Goal: Task Accomplishment & Management: Manage account settings

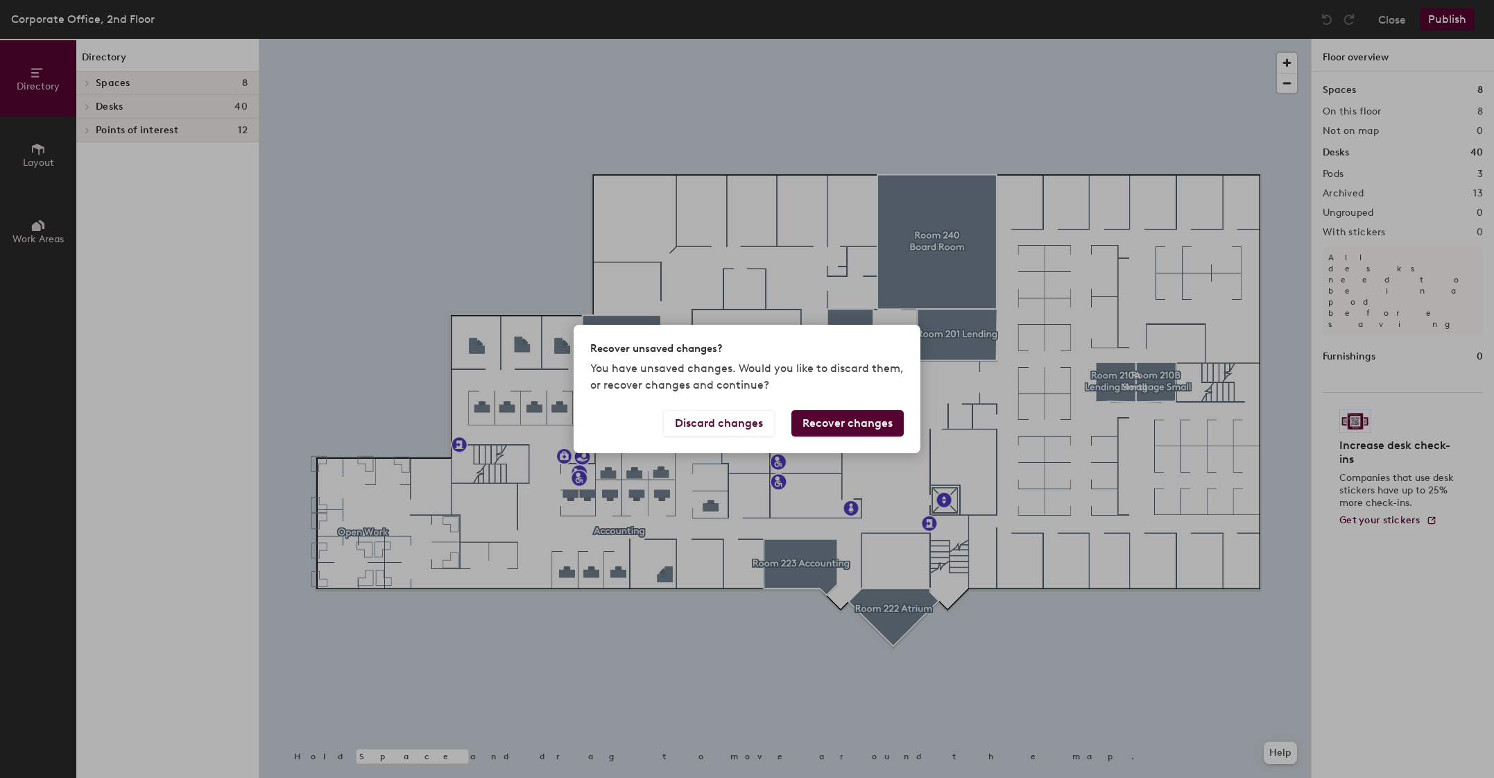
click at [823, 418] on button "Recover changes" at bounding box center [848, 423] width 112 height 26
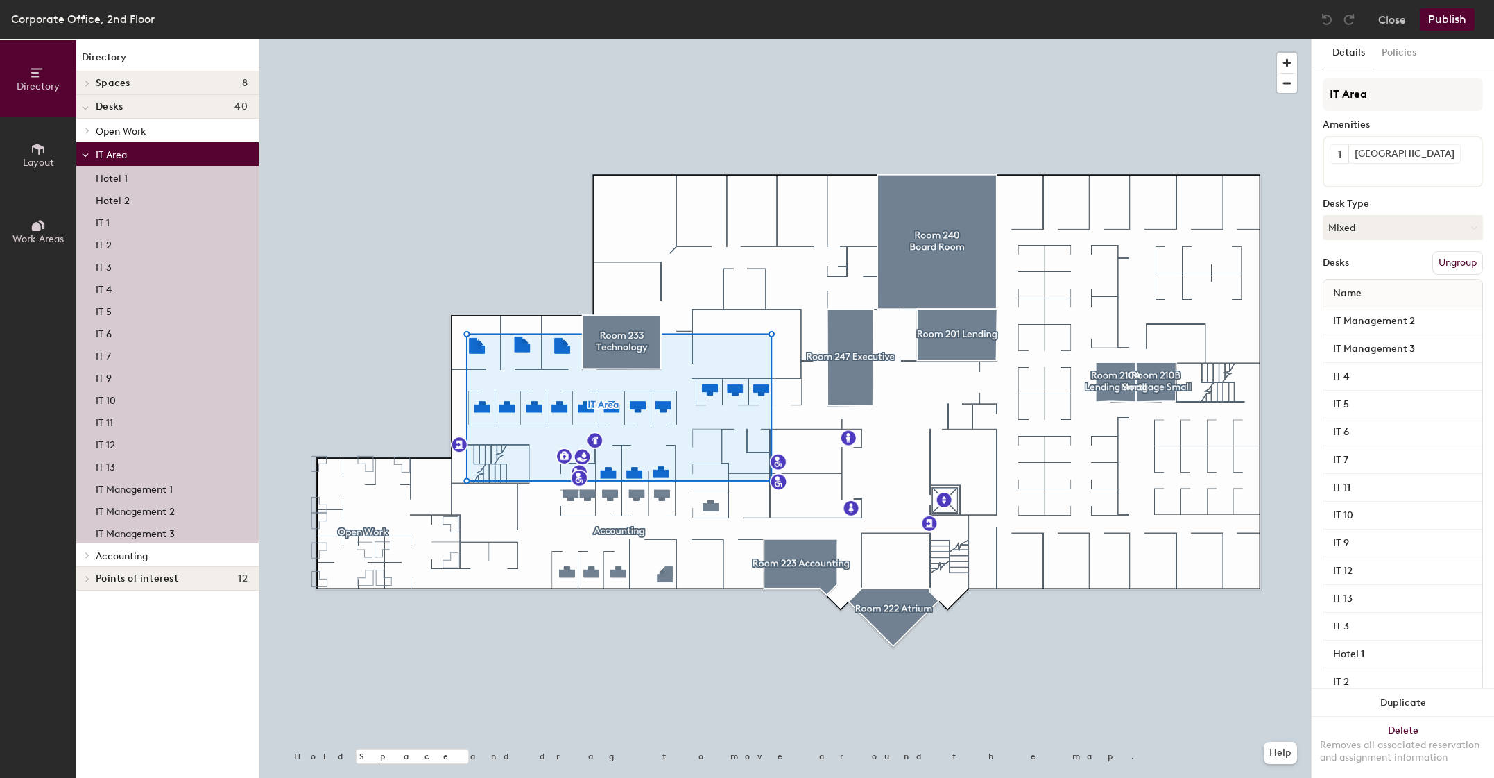
click at [821, 39] on div at bounding box center [785, 39] width 1052 height 0
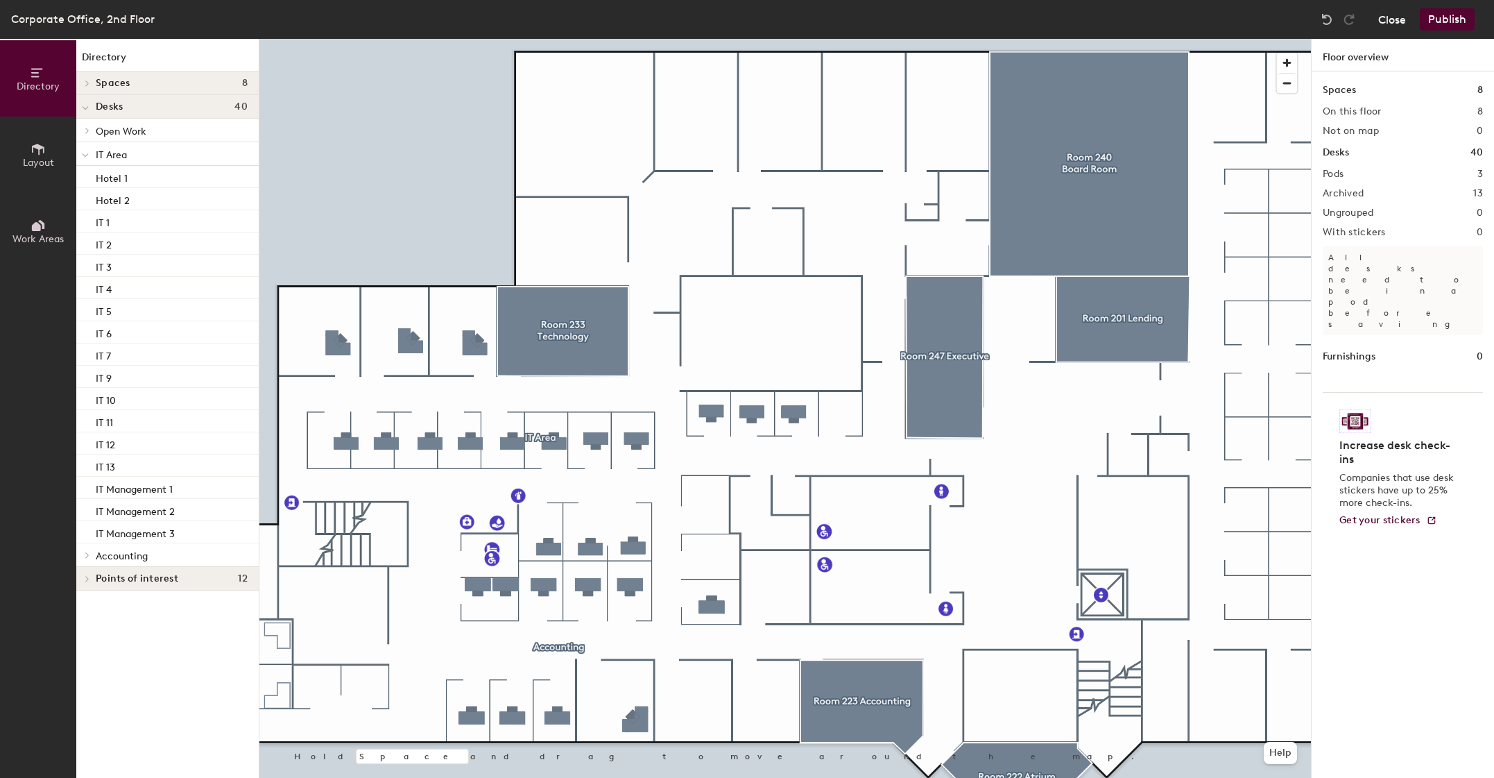
click at [1392, 19] on button "Close" at bounding box center [1392, 19] width 28 height 22
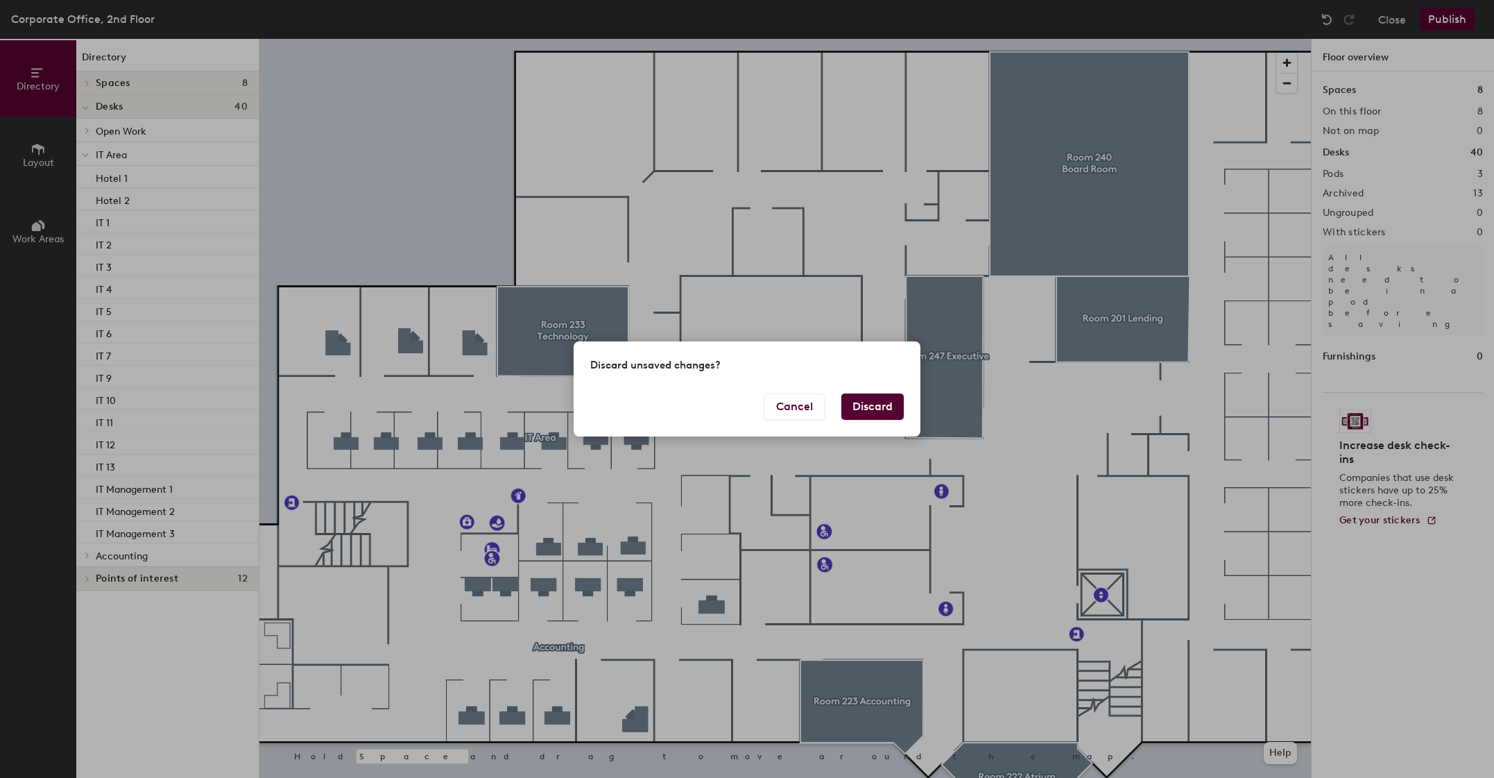
click at [863, 402] on button "Discard" at bounding box center [873, 406] width 62 height 26
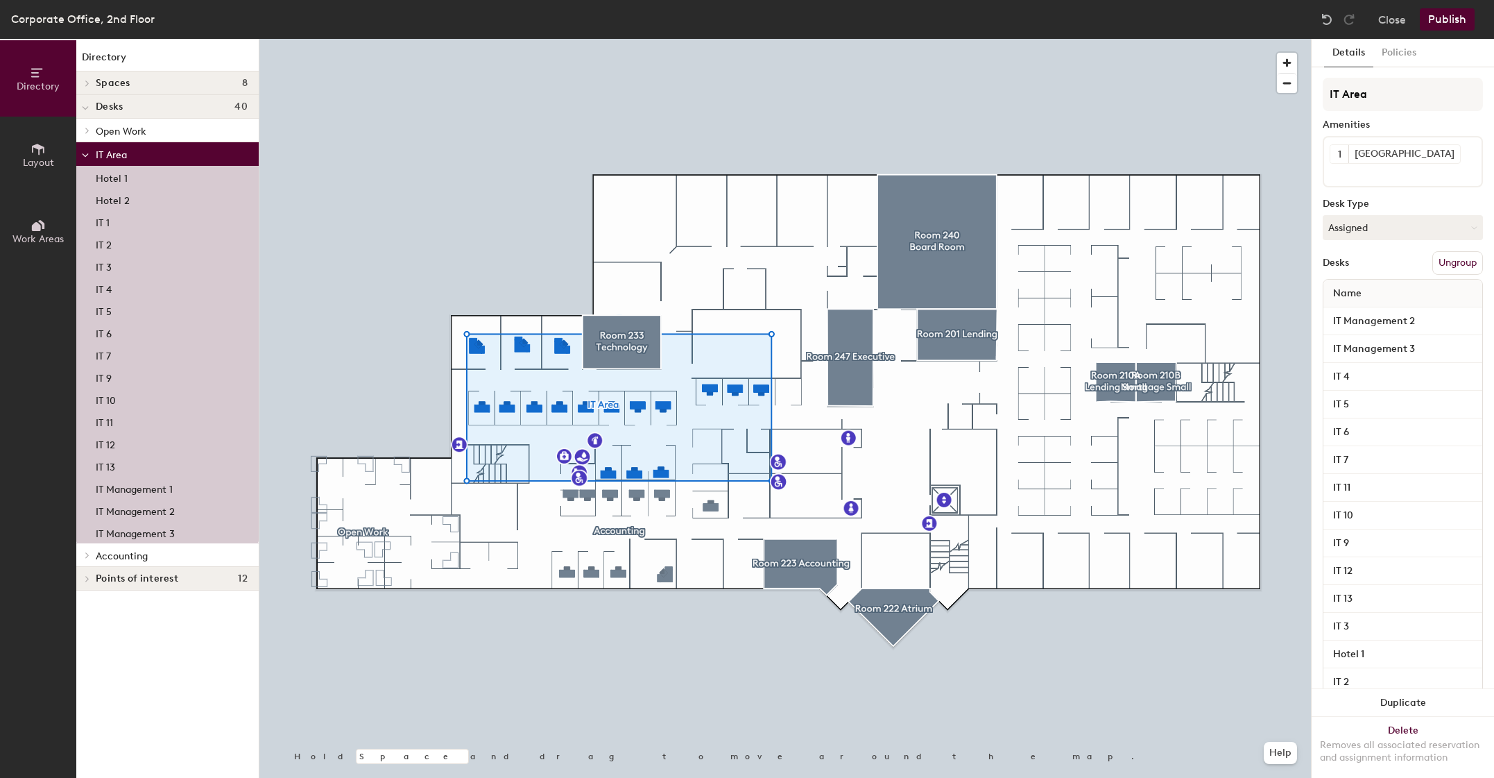
click at [1454, 261] on button "Ungroup" at bounding box center [1458, 263] width 51 height 24
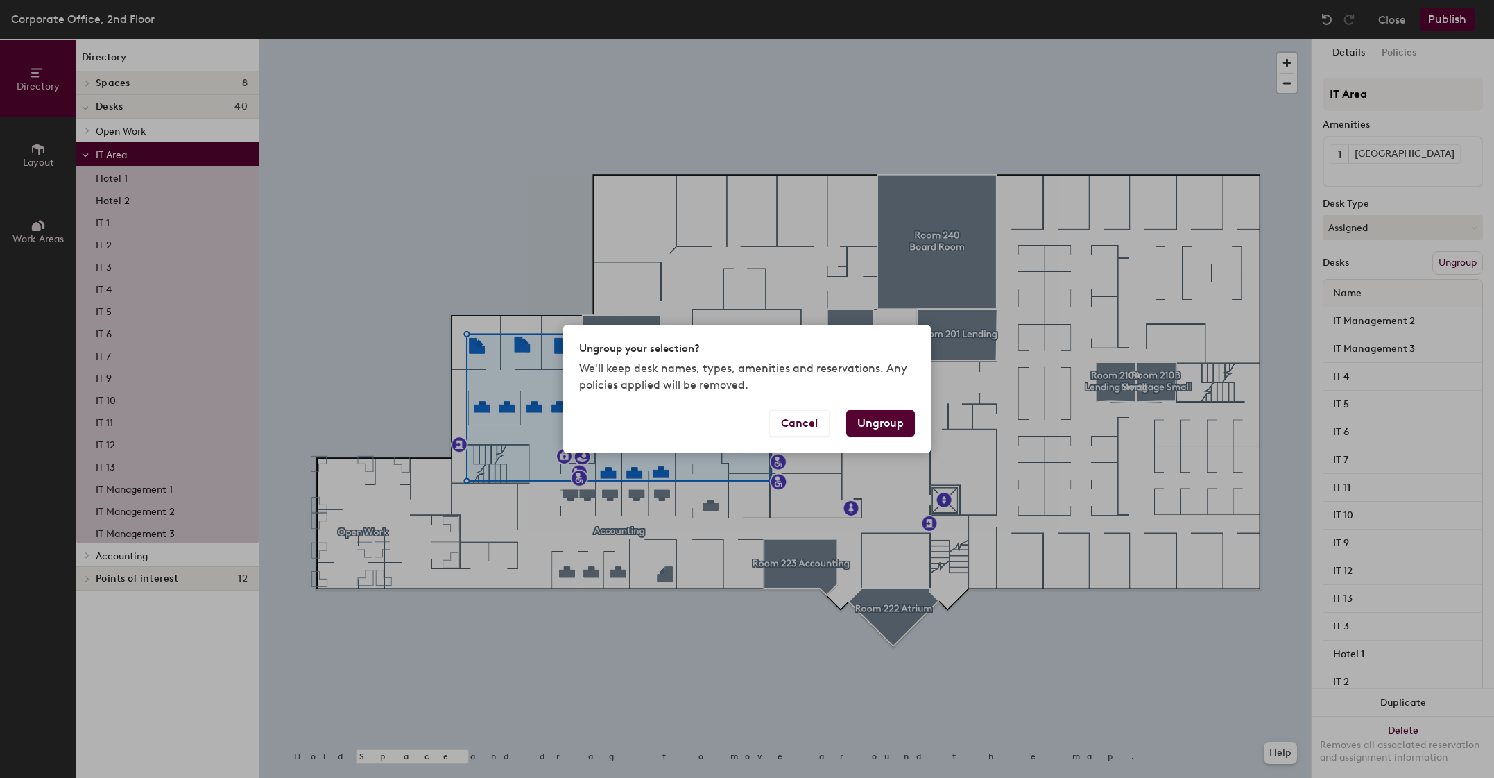
click at [857, 425] on button "Ungroup" at bounding box center [880, 423] width 69 height 26
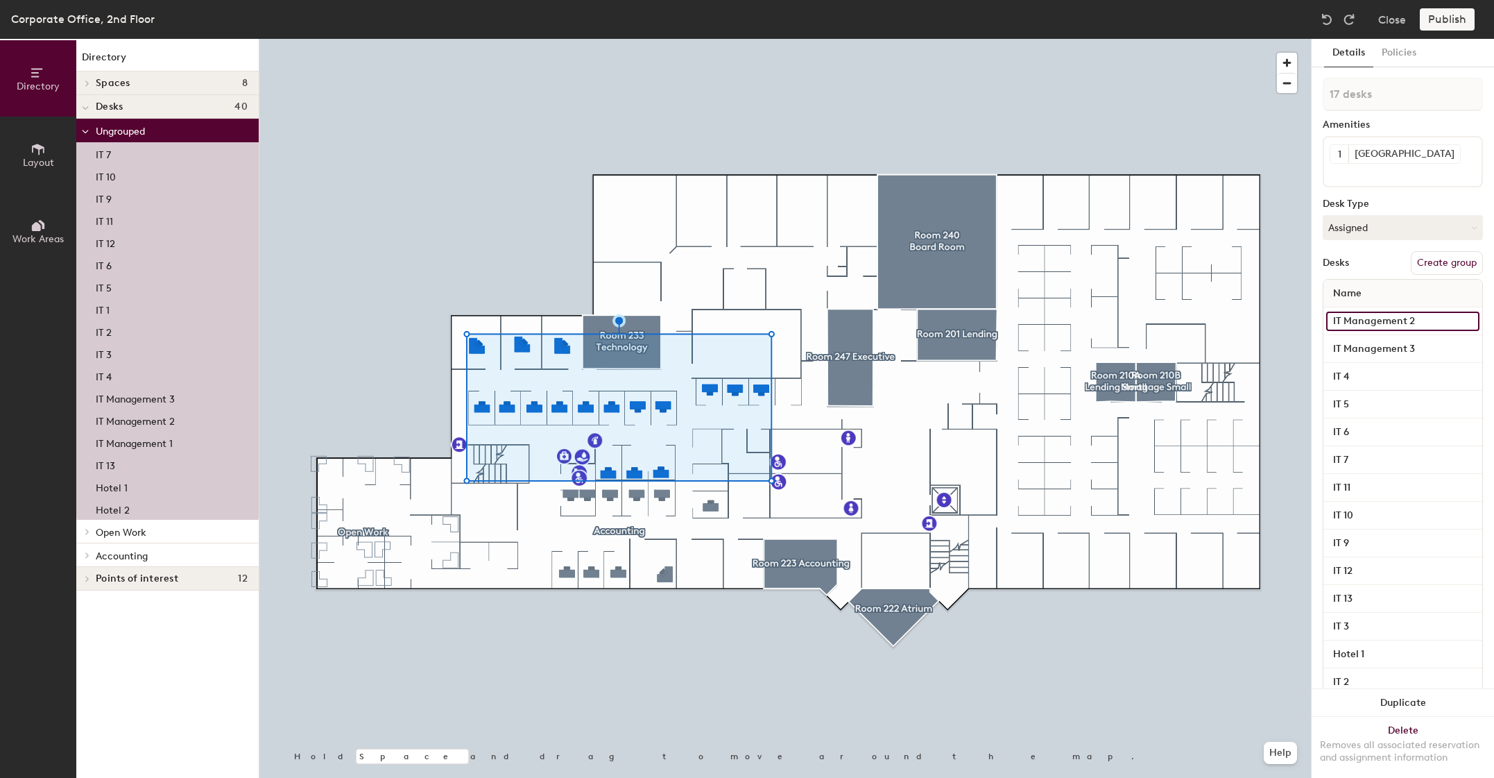
click at [1381, 326] on input "IT Management 2" at bounding box center [1402, 320] width 153 height 19
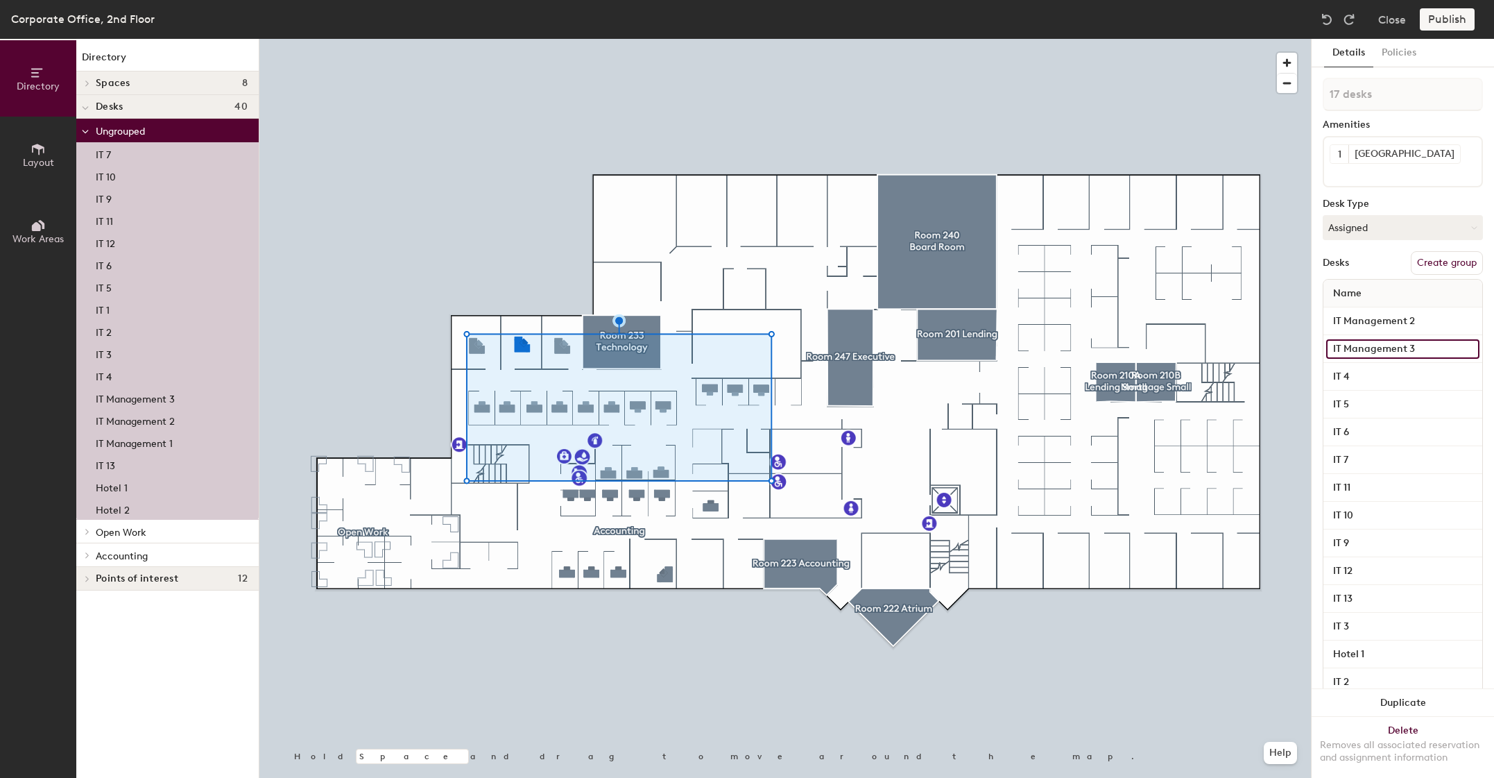
click at [1386, 350] on input "IT Management 3" at bounding box center [1402, 348] width 153 height 19
click at [1392, 320] on input "IT Management 2" at bounding box center [1402, 320] width 153 height 19
click at [1390, 345] on input "IT Management 3" at bounding box center [1402, 348] width 153 height 19
click at [1360, 377] on input "IT 4" at bounding box center [1402, 376] width 153 height 19
click at [1364, 403] on input "IT 5" at bounding box center [1402, 404] width 153 height 19
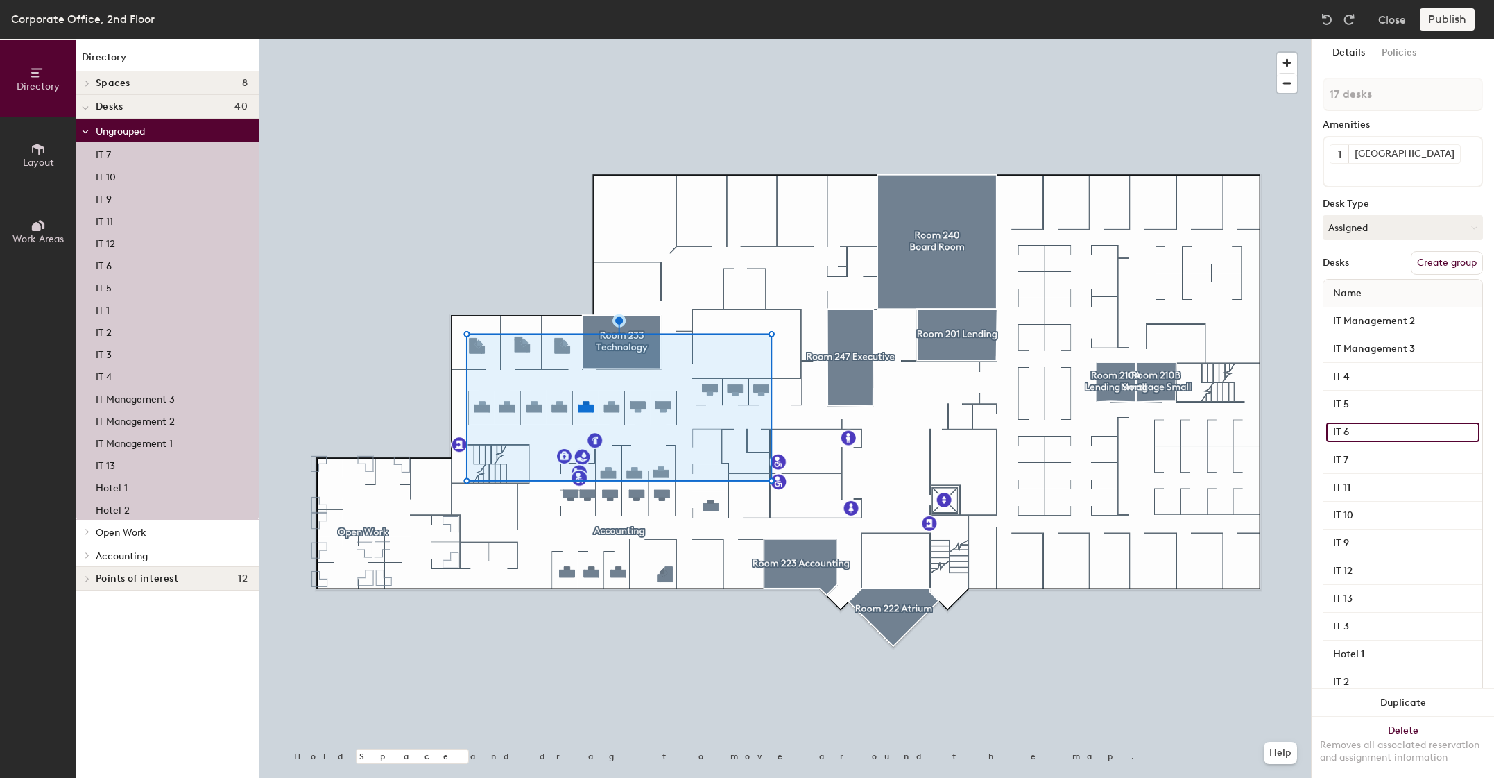
click at [1358, 422] on input "IT 6" at bounding box center [1402, 431] width 153 height 19
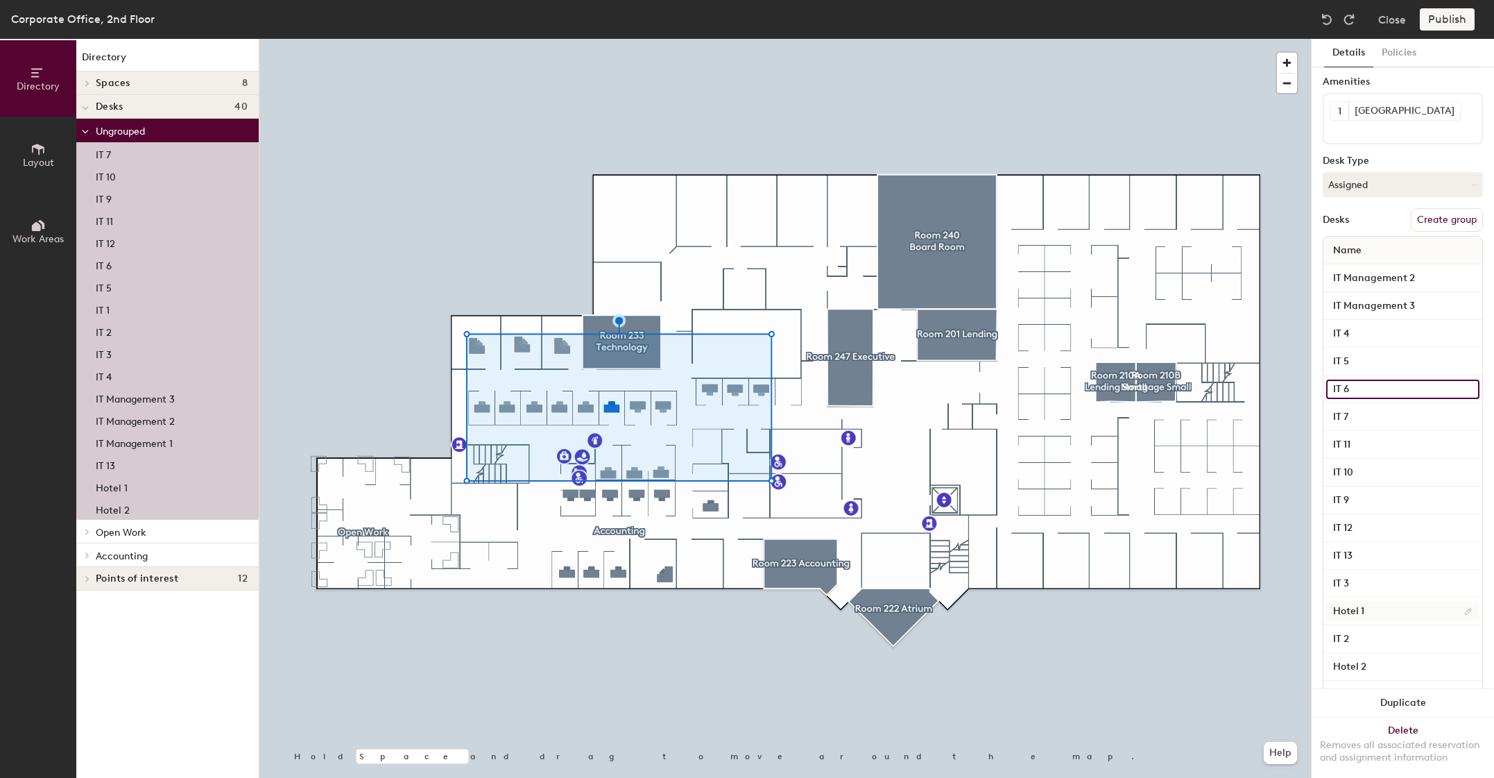
scroll to position [123, 0]
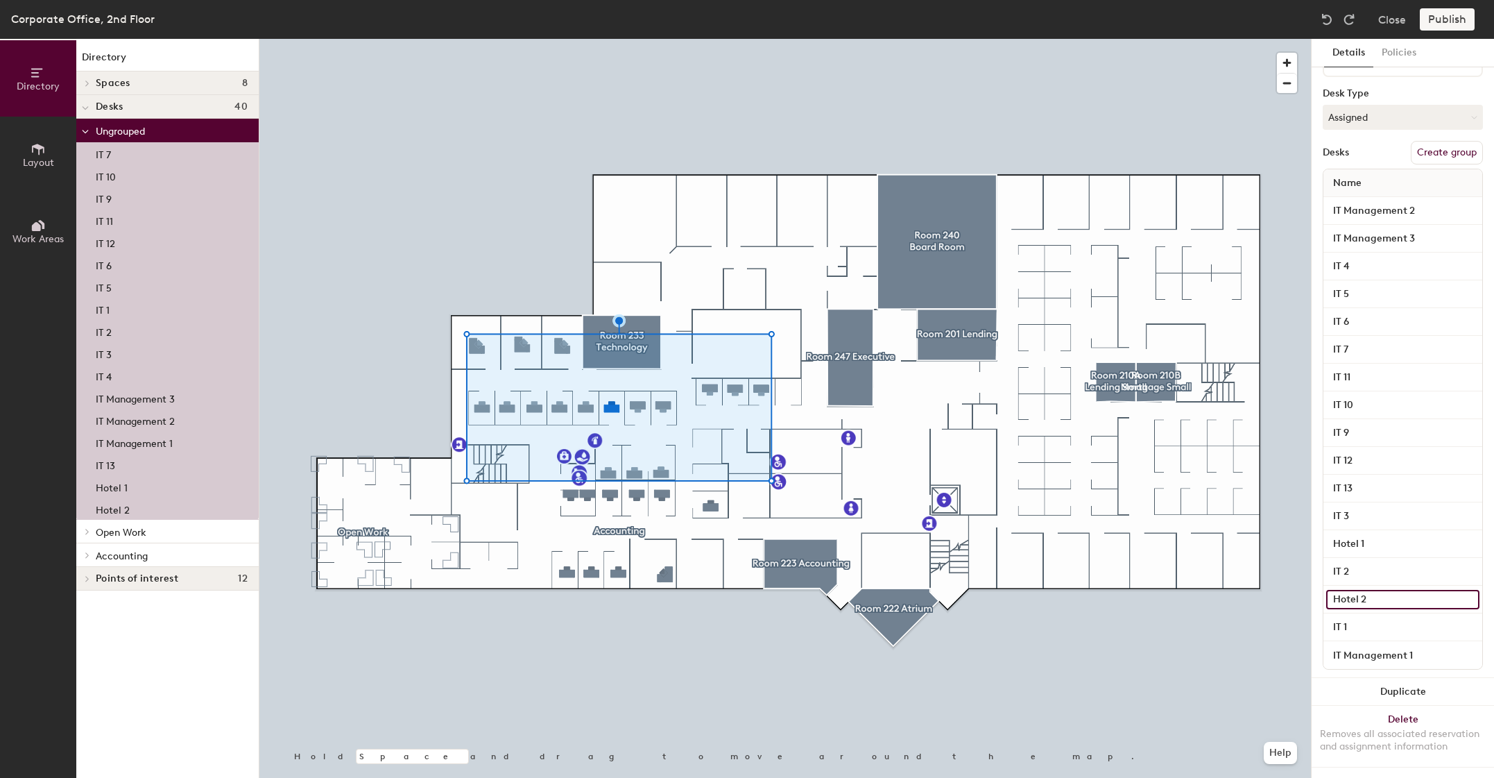
click at [1373, 590] on input "Hotel 2" at bounding box center [1402, 599] width 153 height 19
click at [1445, 590] on input "Hotel 2" at bounding box center [1402, 599] width 153 height 19
click at [1407, 706] on button "Delete Removes all associated reservation and assignment information" at bounding box center [1403, 736] width 182 height 61
click at [1458, 590] on input "Hotel 2" at bounding box center [1402, 599] width 153 height 19
type input "Kyle"
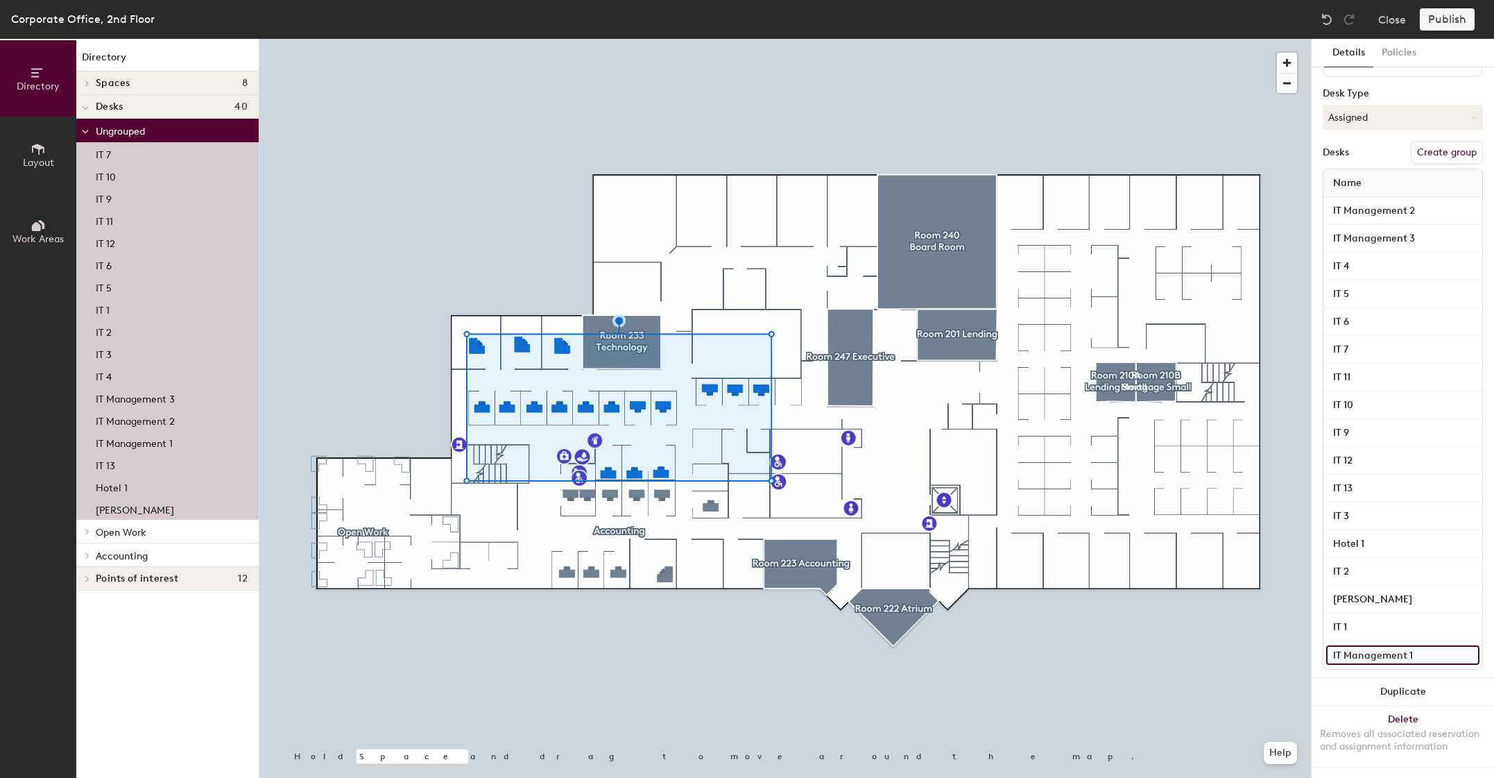
click at [1407, 645] on input "IT Management 1" at bounding box center [1402, 654] width 153 height 19
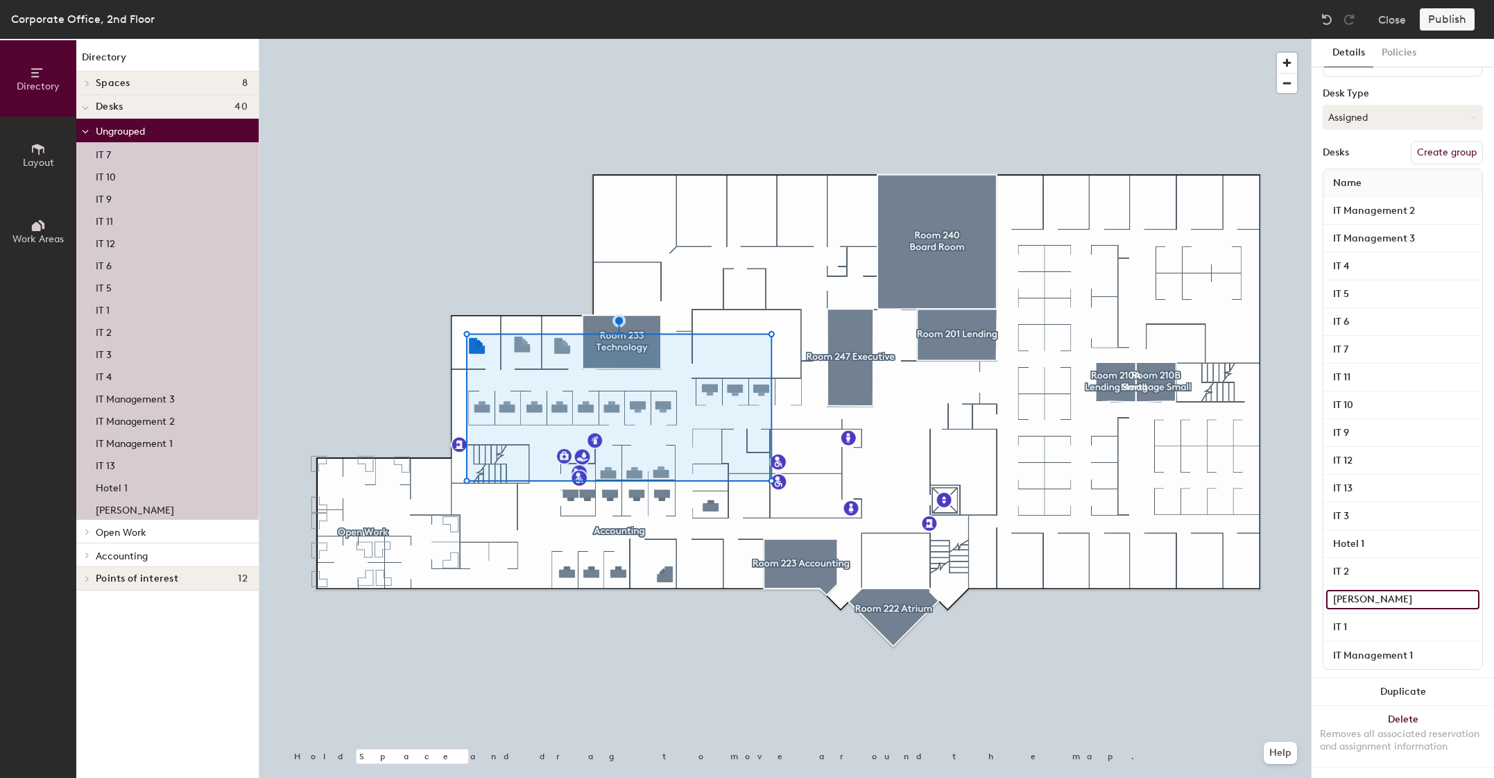
click at [1422, 590] on input "Kyle" at bounding box center [1402, 599] width 153 height 19
click at [1401, 562] on input "IT 2" at bounding box center [1402, 571] width 153 height 19
click at [1378, 530] on div "Hotel 1" at bounding box center [1403, 544] width 159 height 28
click at [1381, 534] on input "Hotel 1" at bounding box center [1402, 543] width 153 height 19
click at [1251, 39] on div at bounding box center [785, 39] width 1052 height 0
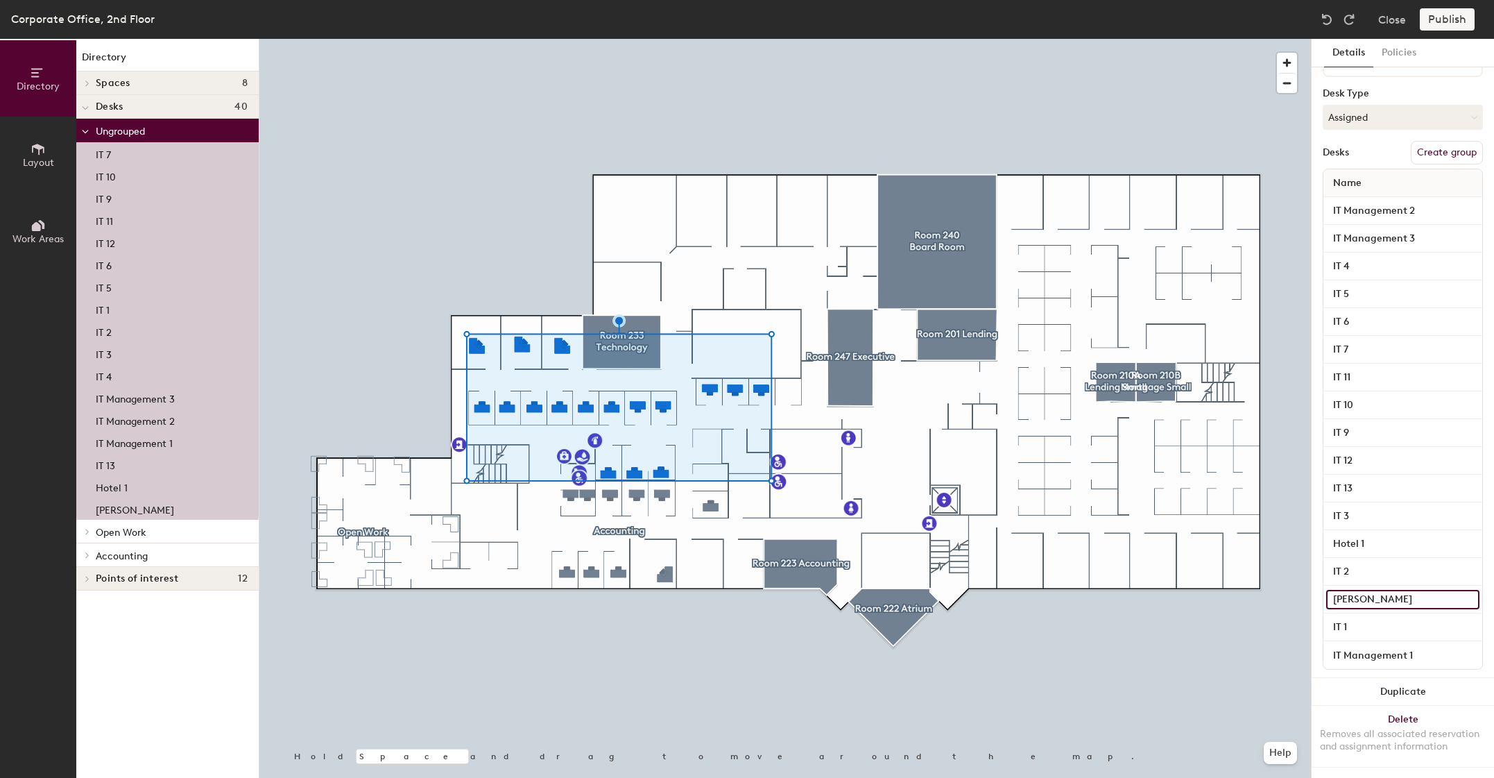
drag, startPoint x: 1391, startPoint y: 582, endPoint x: 1408, endPoint y: 587, distance: 17.3
click at [1390, 590] on input "Kyle" at bounding box center [1402, 599] width 153 height 19
click at [1461, 590] on input "Kyle" at bounding box center [1402, 599] width 153 height 19
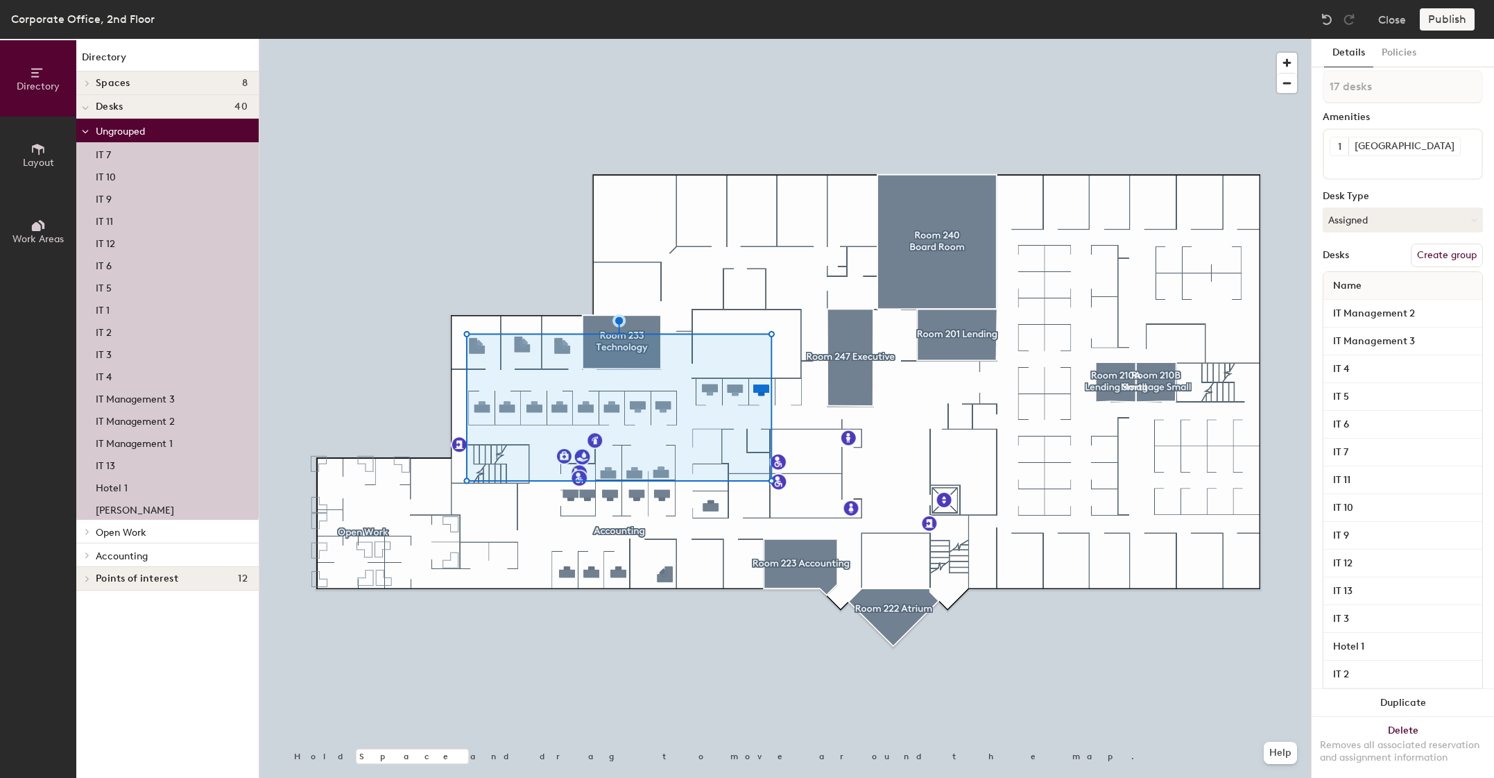
scroll to position [0, 0]
type input "Kyle Dietrich"
click at [1447, 23] on div "Publish" at bounding box center [1451, 19] width 63 height 22
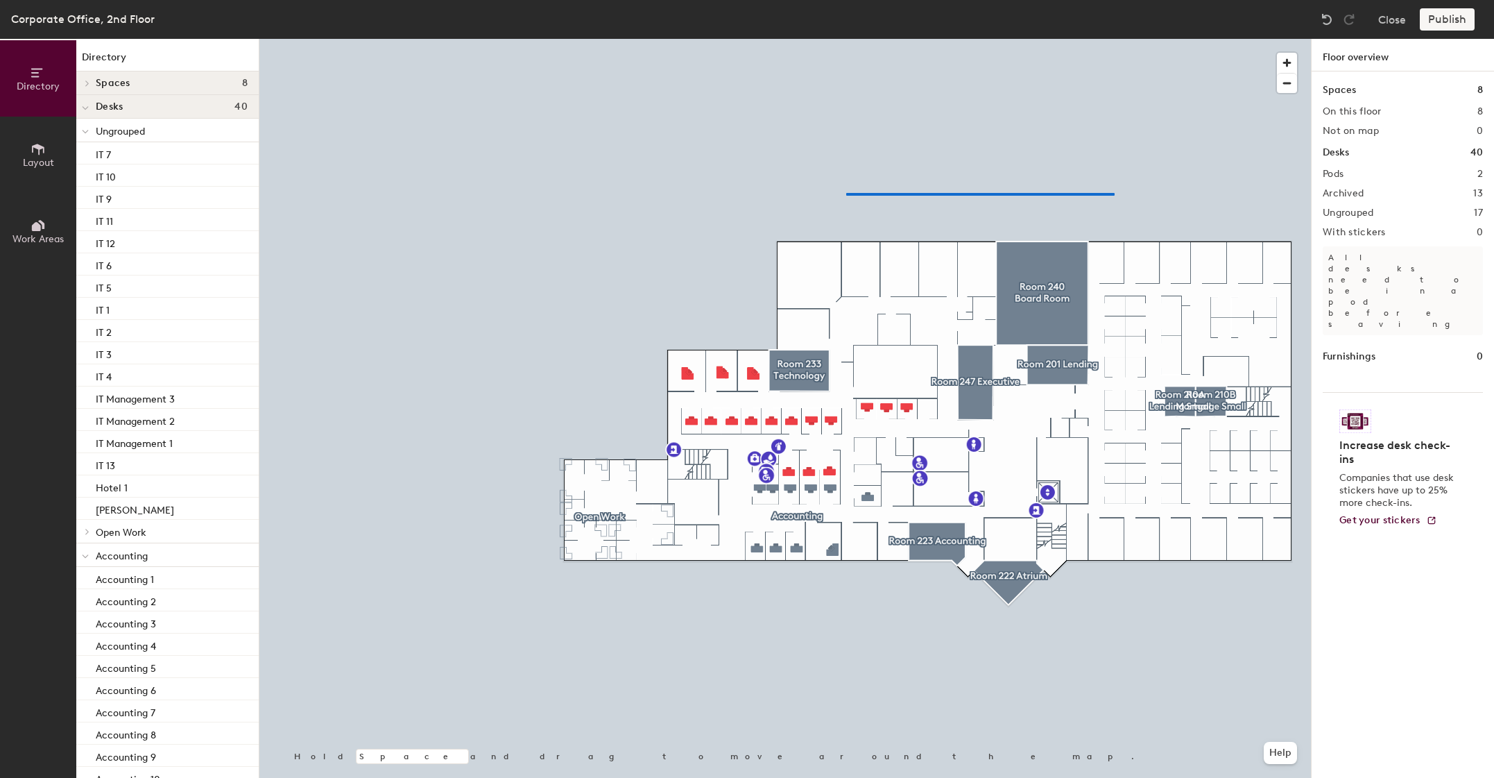
click at [846, 39] on div at bounding box center [785, 39] width 1052 height 0
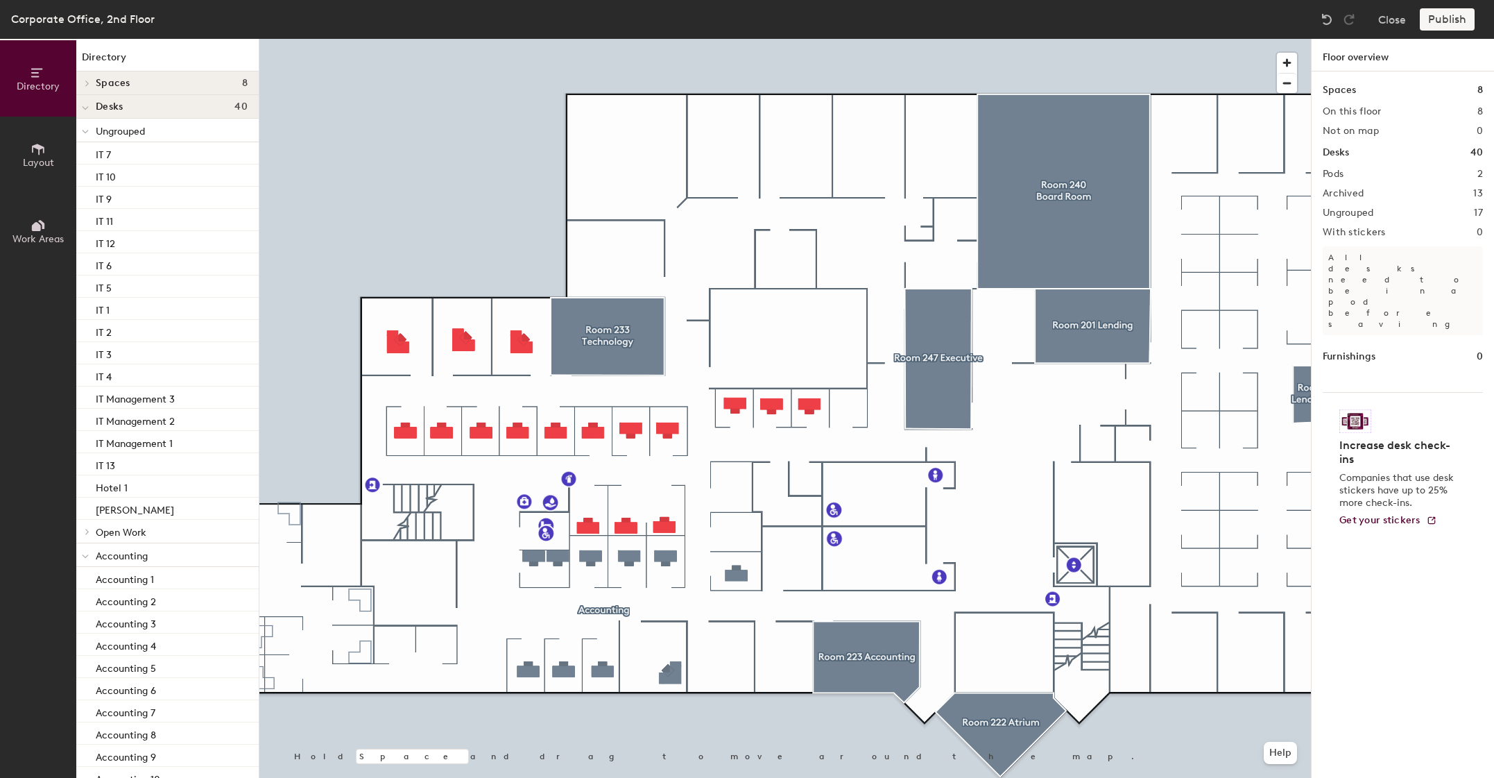
click at [810, 39] on div at bounding box center [785, 39] width 1052 height 0
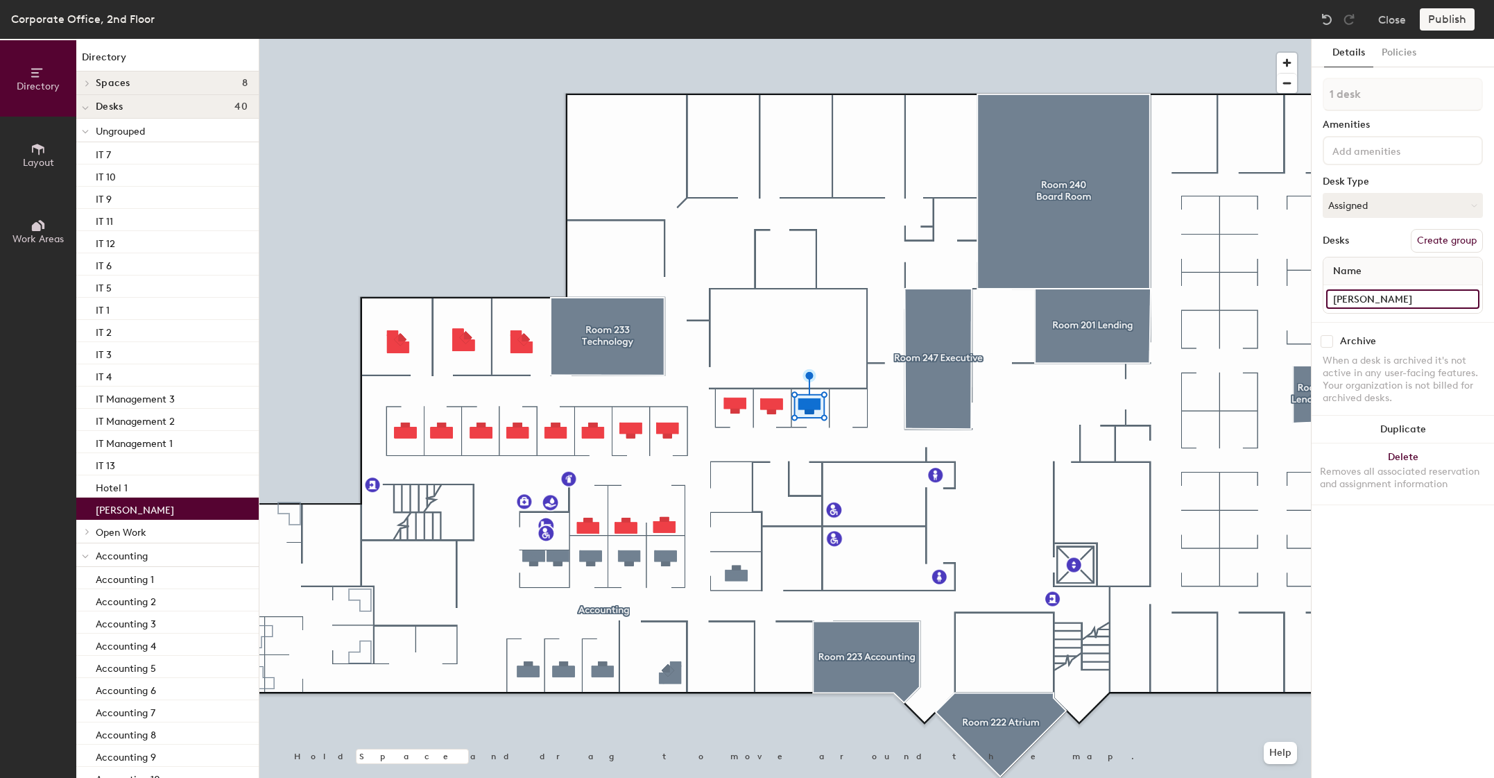
click at [1390, 297] on input "Kyle Dietr" at bounding box center [1402, 298] width 153 height 19
click at [1471, 298] on input "Kyle Dietr" at bounding box center [1402, 298] width 153 height 19
click at [1424, 305] on input "Kyle Dietr" at bounding box center [1402, 298] width 153 height 19
click at [1396, 459] on button "Delete Removes all associated reservation and assignment information" at bounding box center [1403, 473] width 182 height 61
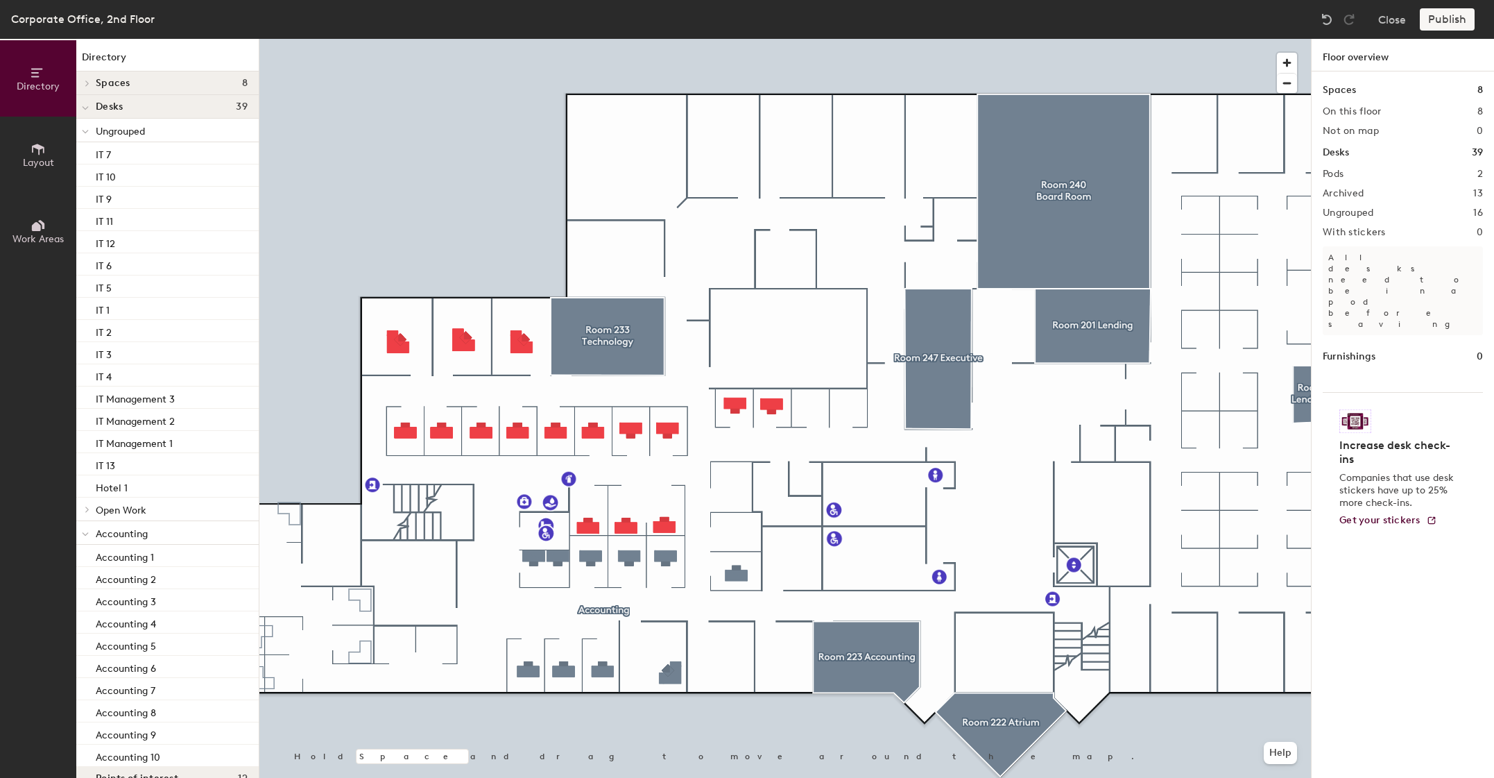
click at [1440, 17] on div "Publish" at bounding box center [1451, 19] width 63 height 22
click at [1455, 15] on div "Publish" at bounding box center [1451, 19] width 63 height 22
click at [1450, 24] on div "Publish" at bounding box center [1451, 19] width 63 height 22
click at [153, 103] on h4 "Desks 39" at bounding box center [172, 106] width 152 height 11
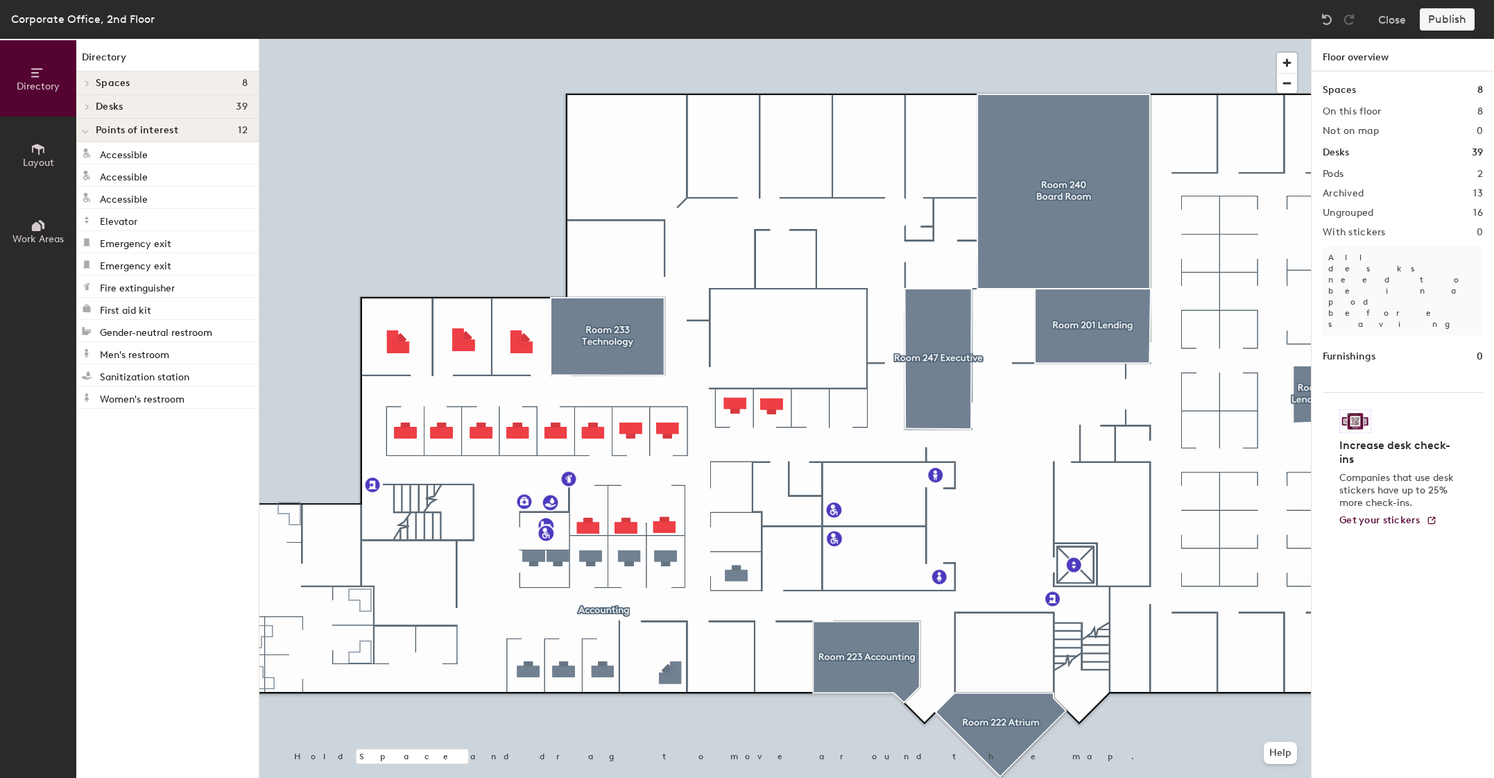
click at [146, 99] on div "Desks 39" at bounding box center [167, 107] width 182 height 24
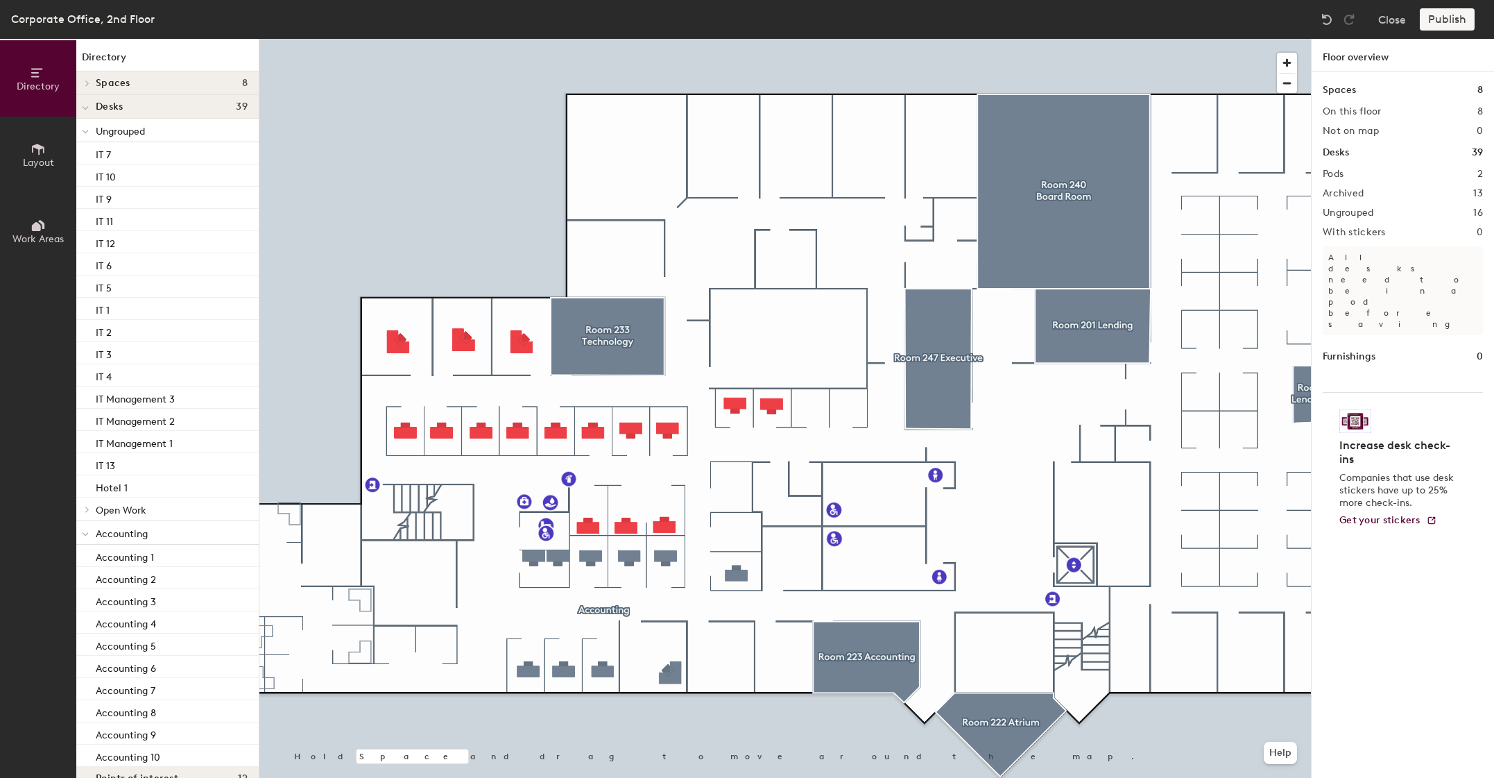
click at [1449, 22] on div "Publish" at bounding box center [1451, 19] width 63 height 22
click at [1449, 19] on div "Publish" at bounding box center [1451, 19] width 63 height 22
click at [1342, 162] on div "Spaces 8 On this floor 8 Not on map 0 Desks 39 Pods 2 Archived 13 Ungrouped 16 …" at bounding box center [1403, 440] width 182 height 739
drag, startPoint x: 1335, startPoint y: 173, endPoint x: 1323, endPoint y: 180, distance: 13.3
click at [1334, 173] on h2 "Pods" at bounding box center [1333, 174] width 21 height 11
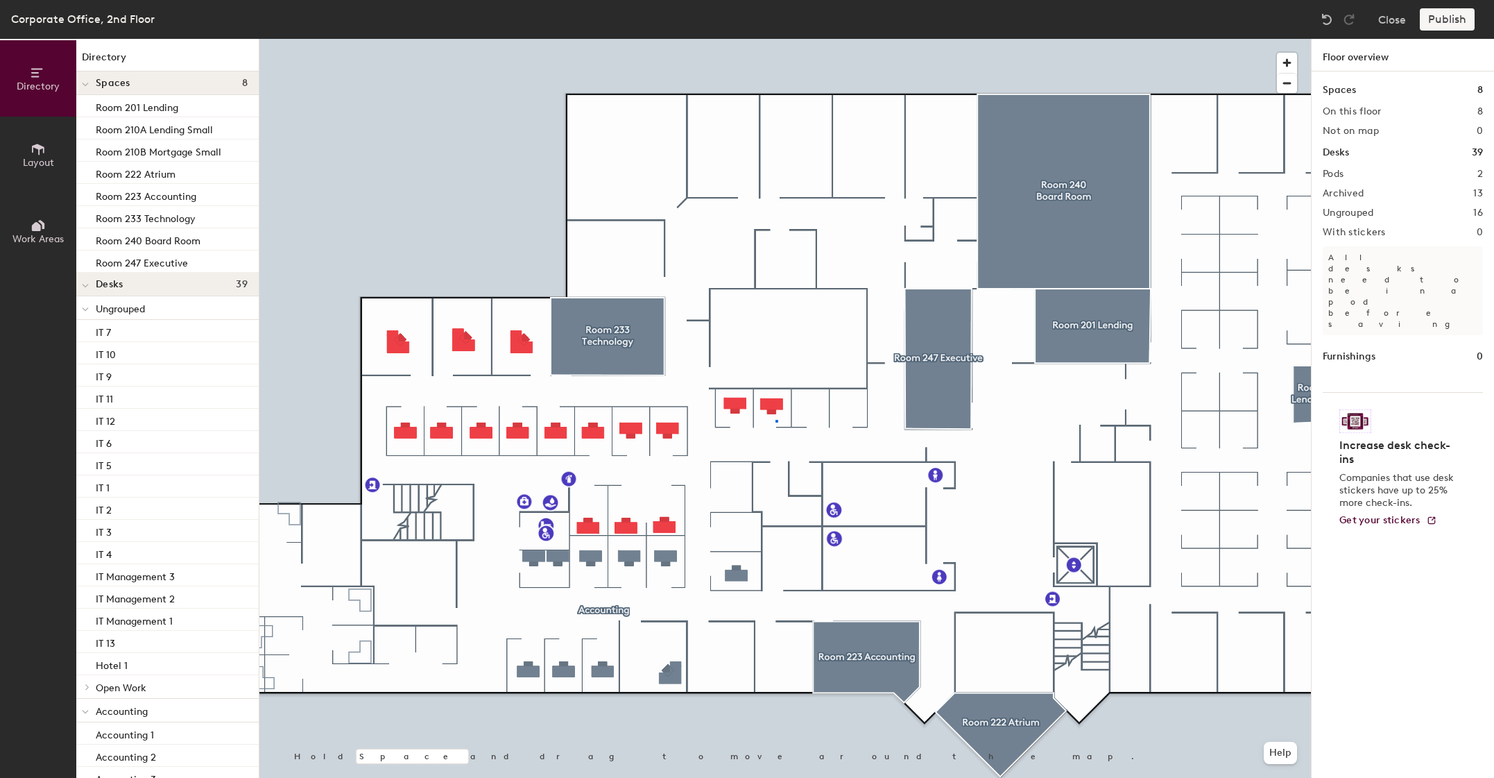
click at [776, 39] on div at bounding box center [785, 39] width 1052 height 0
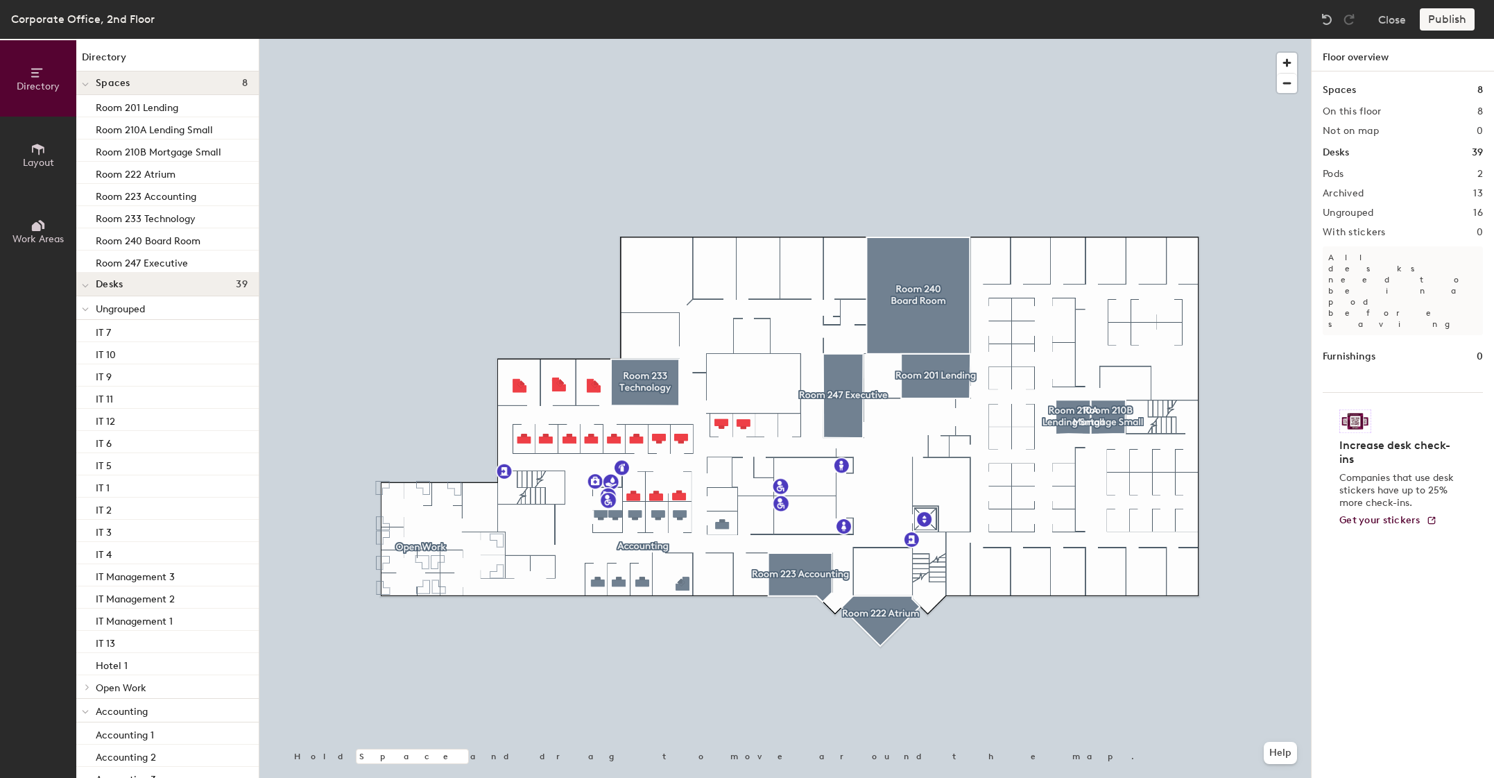
click at [1443, 20] on div "Publish" at bounding box center [1451, 19] width 63 height 22
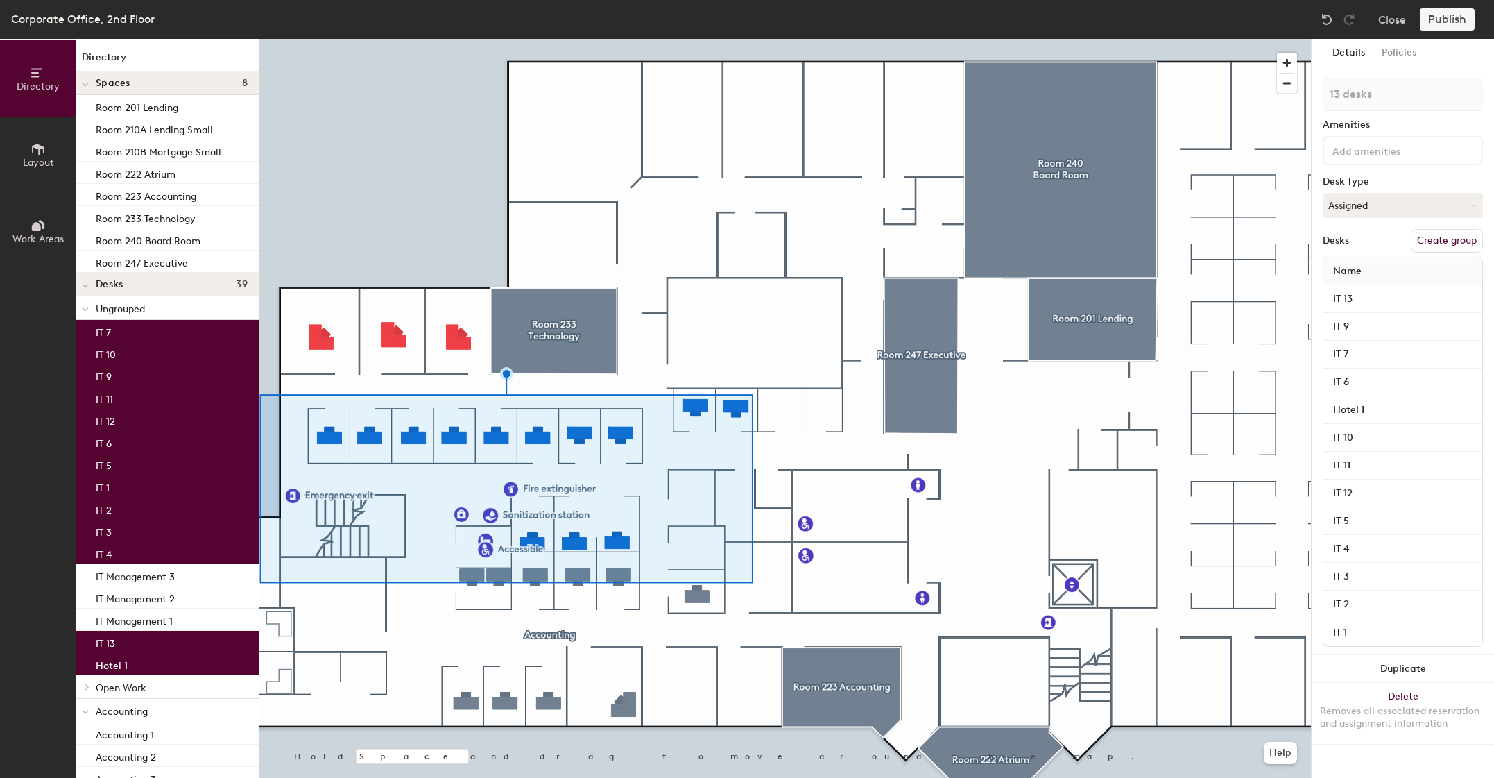
click at [1445, 239] on button "Create group" at bounding box center [1447, 241] width 72 height 24
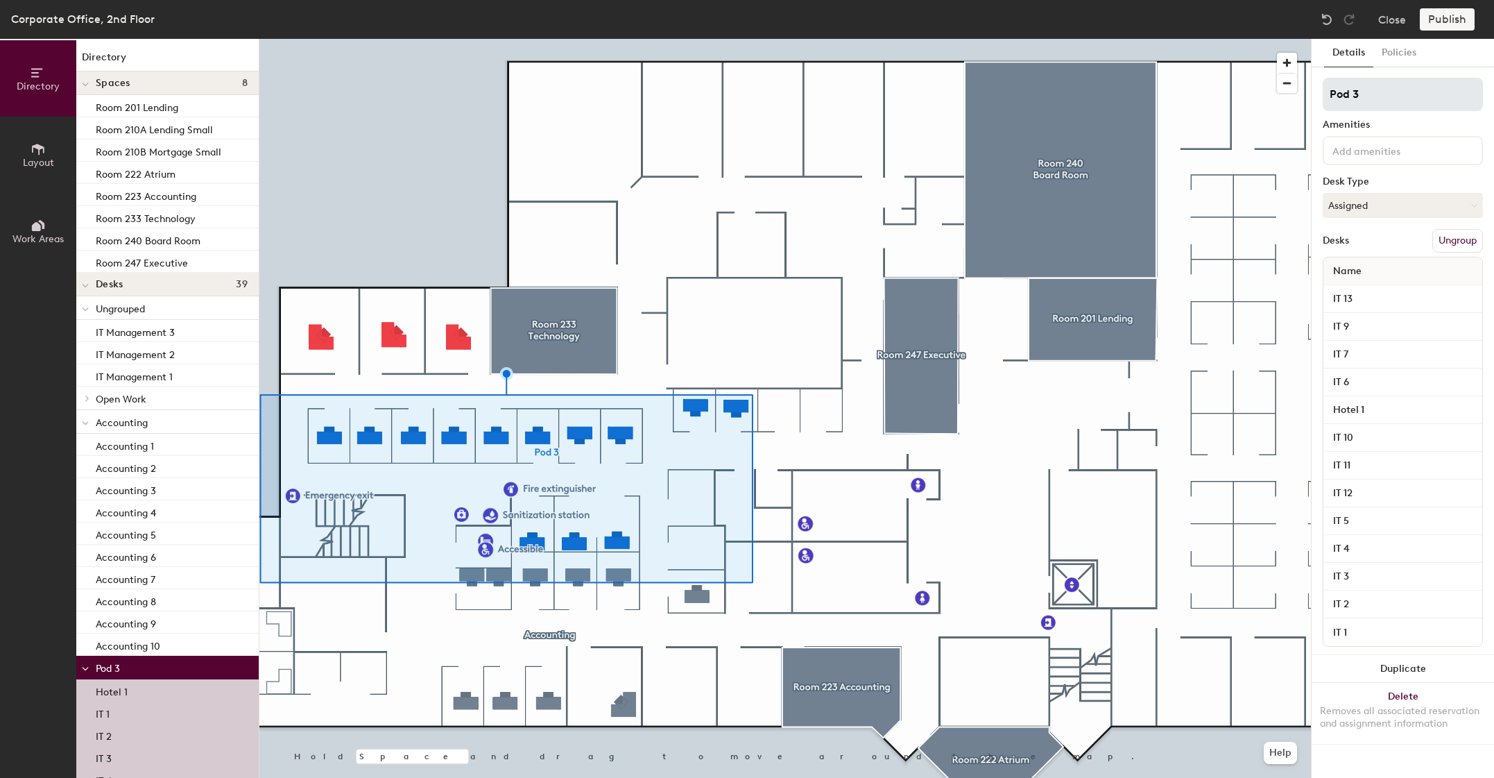
click at [1377, 92] on input "Pod 3" at bounding box center [1403, 94] width 160 height 33
click at [1245, 96] on div "Directory Layout Work Areas Directory Spaces 8 Room 201 Lending Room 210A Lendi…" at bounding box center [747, 408] width 1494 height 739
type input "IT"
click at [1449, 18] on div "Publish" at bounding box center [1451, 19] width 63 height 22
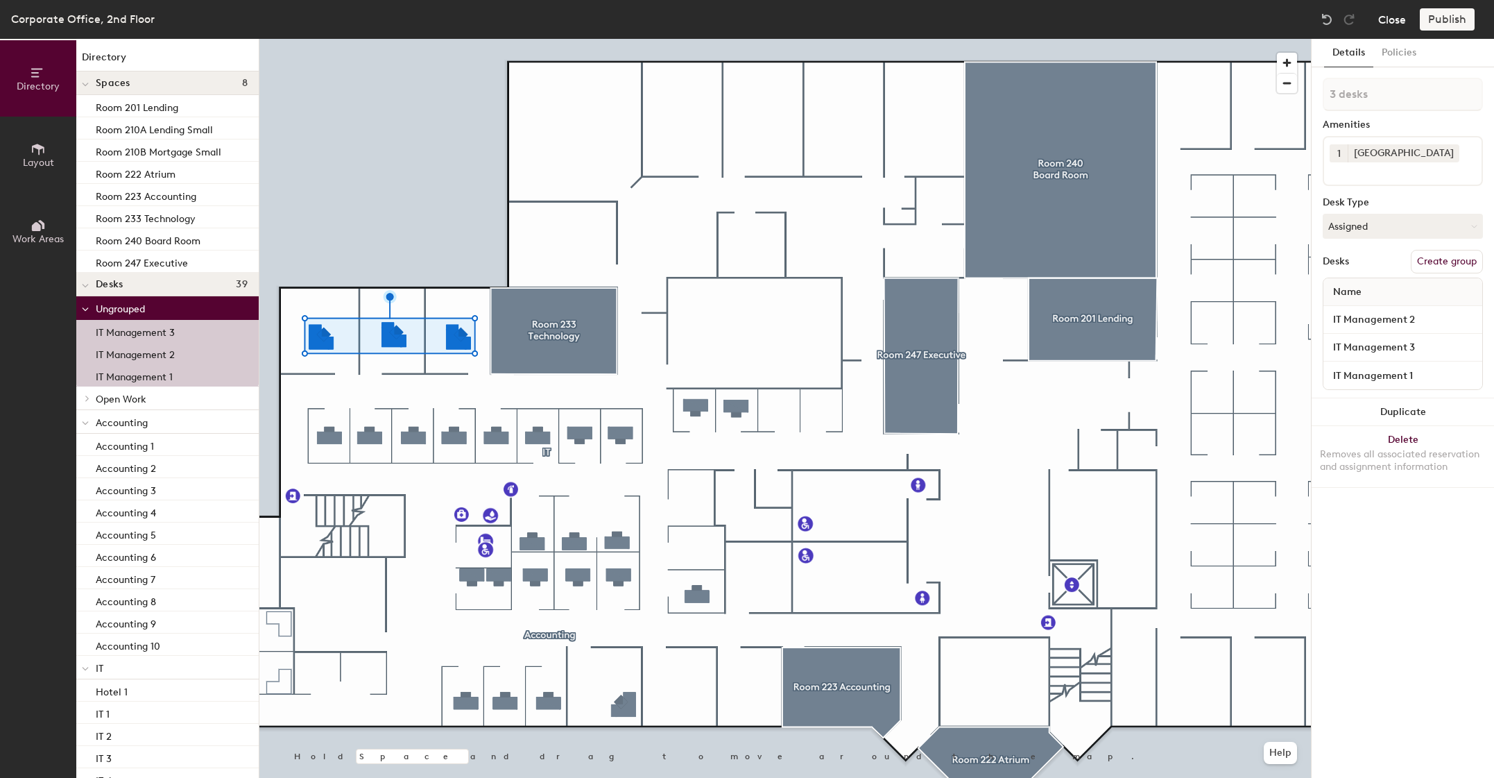
click at [1384, 20] on button "Close" at bounding box center [1392, 19] width 28 height 22
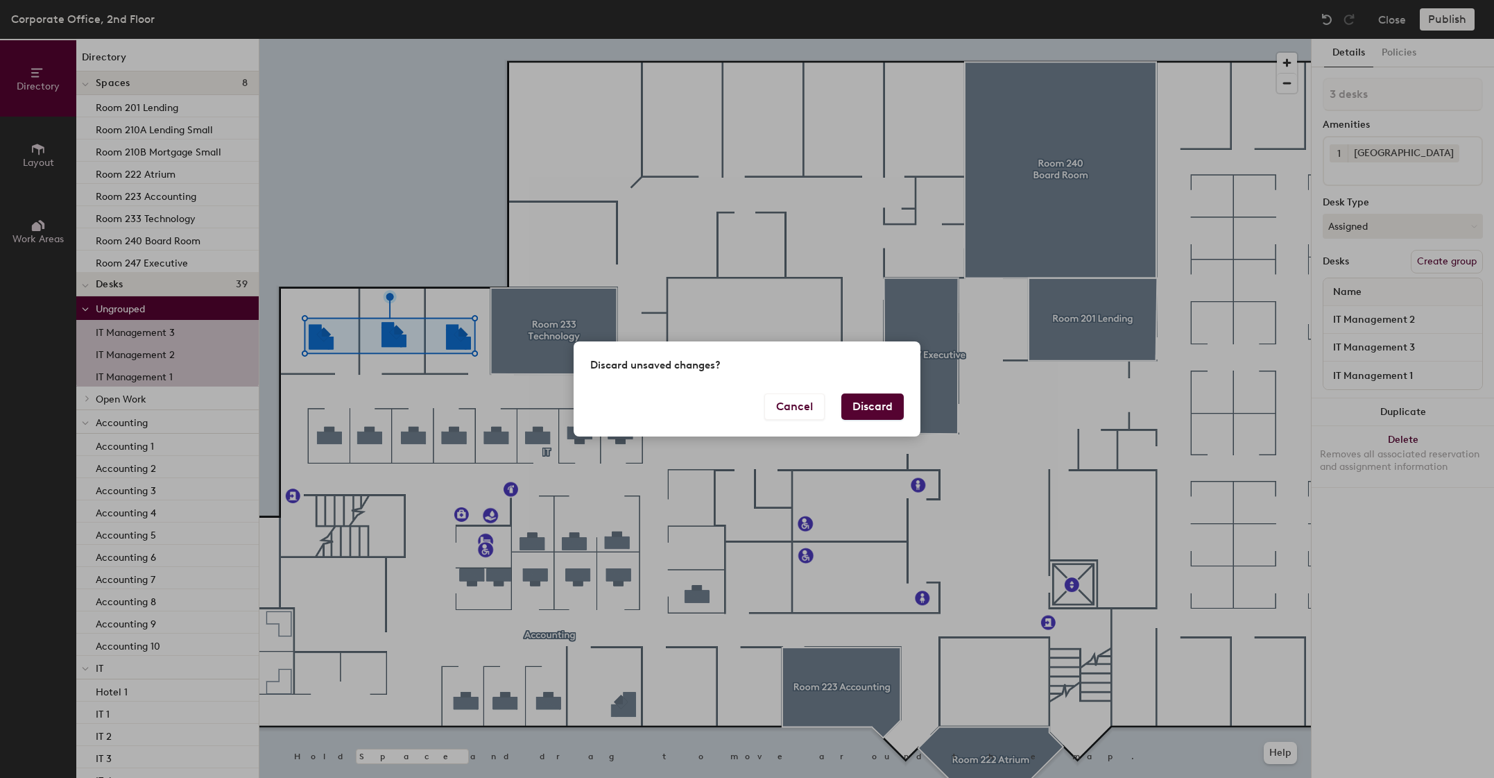
click at [877, 411] on button "Discard" at bounding box center [873, 406] width 62 height 26
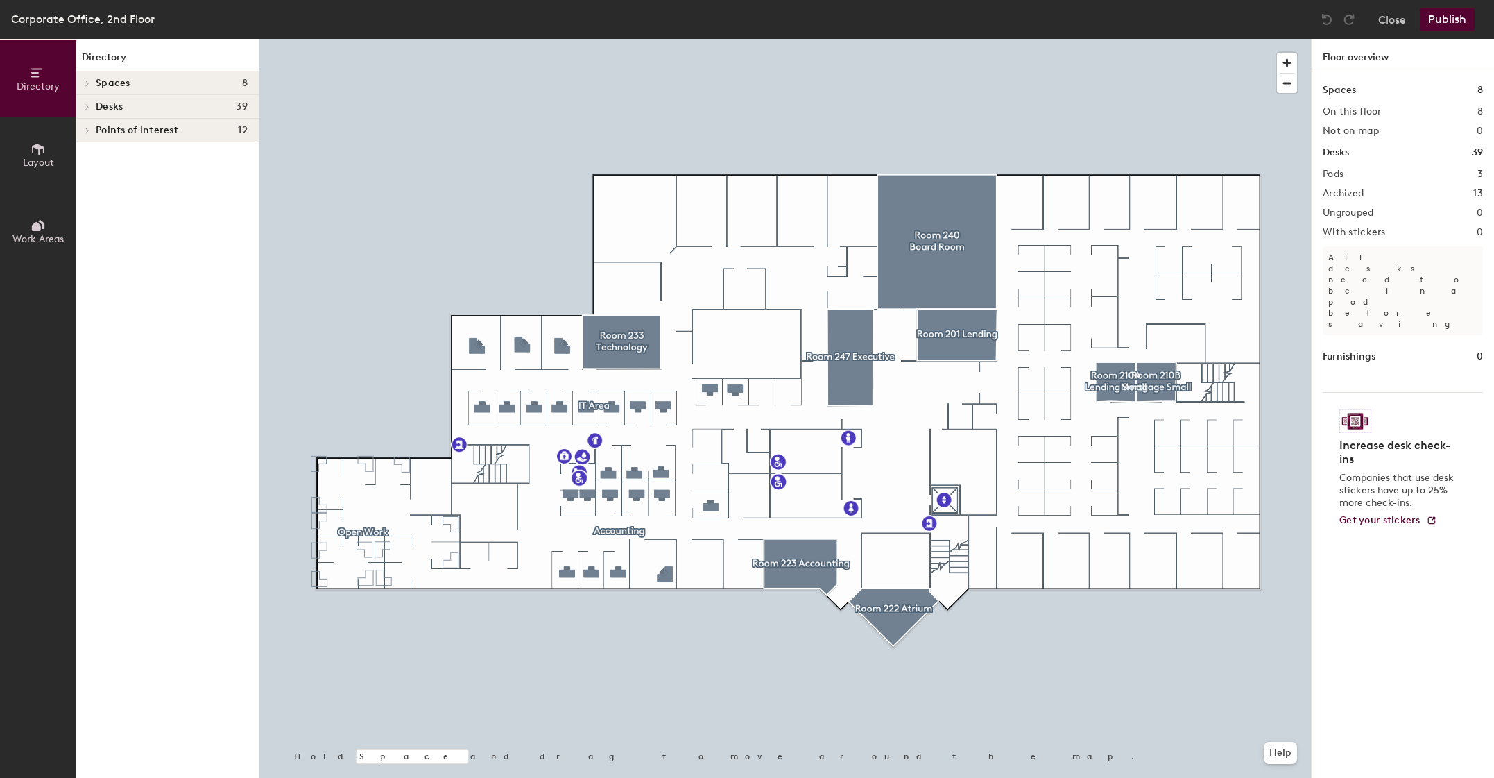
click at [734, 39] on div at bounding box center [785, 39] width 1052 height 0
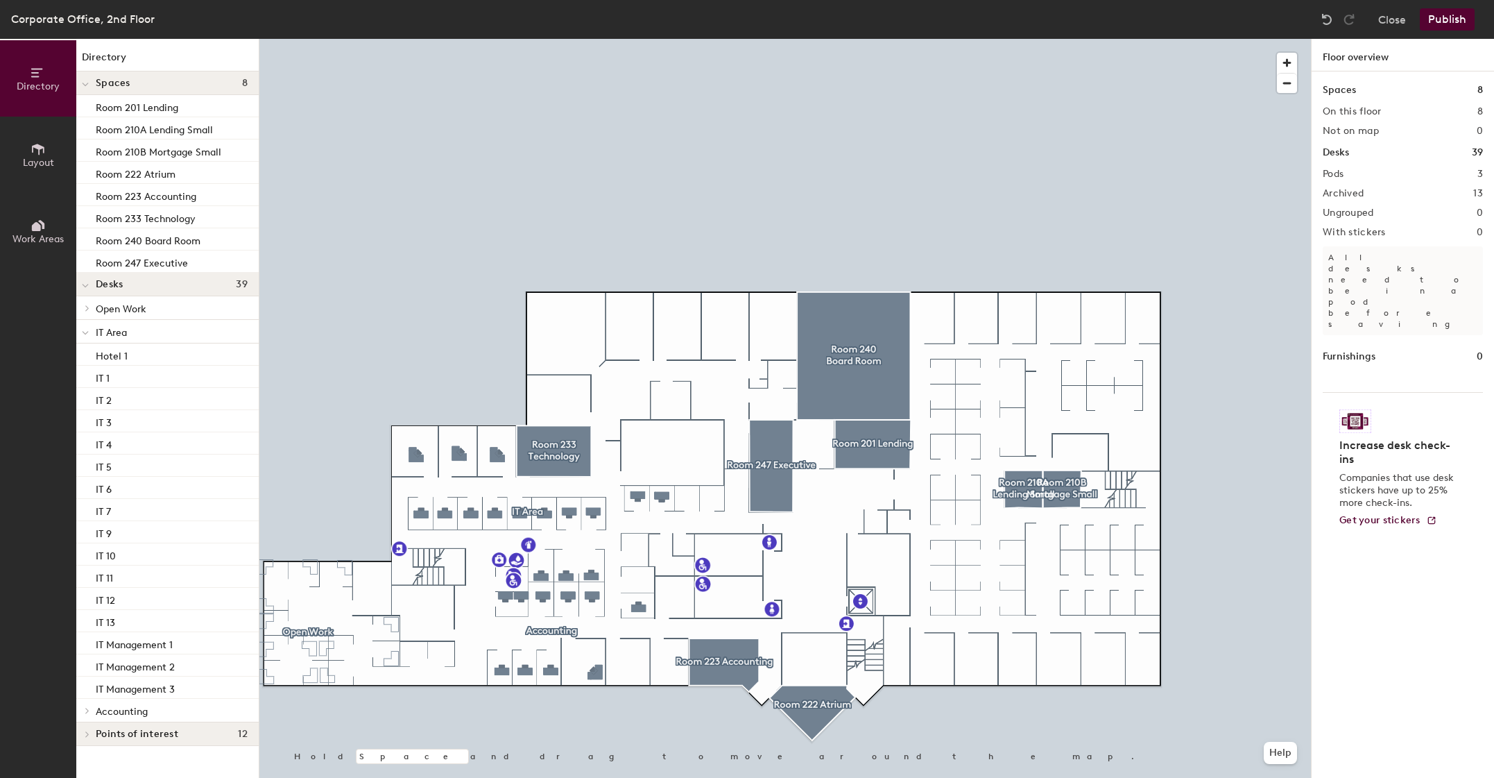
click at [47, 78] on button "Directory" at bounding box center [38, 78] width 76 height 76
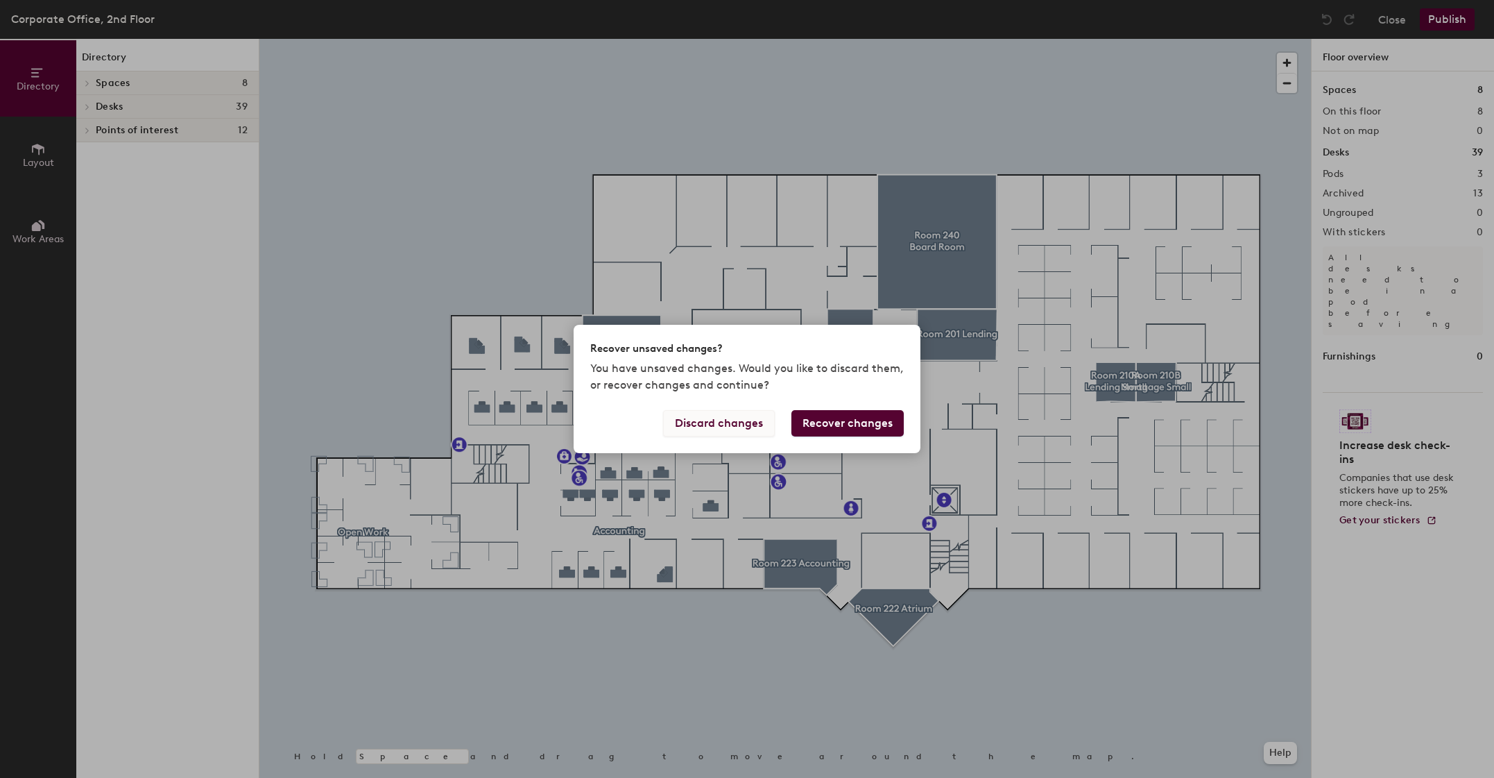
click at [740, 428] on button "Discard changes" at bounding box center [719, 423] width 112 height 26
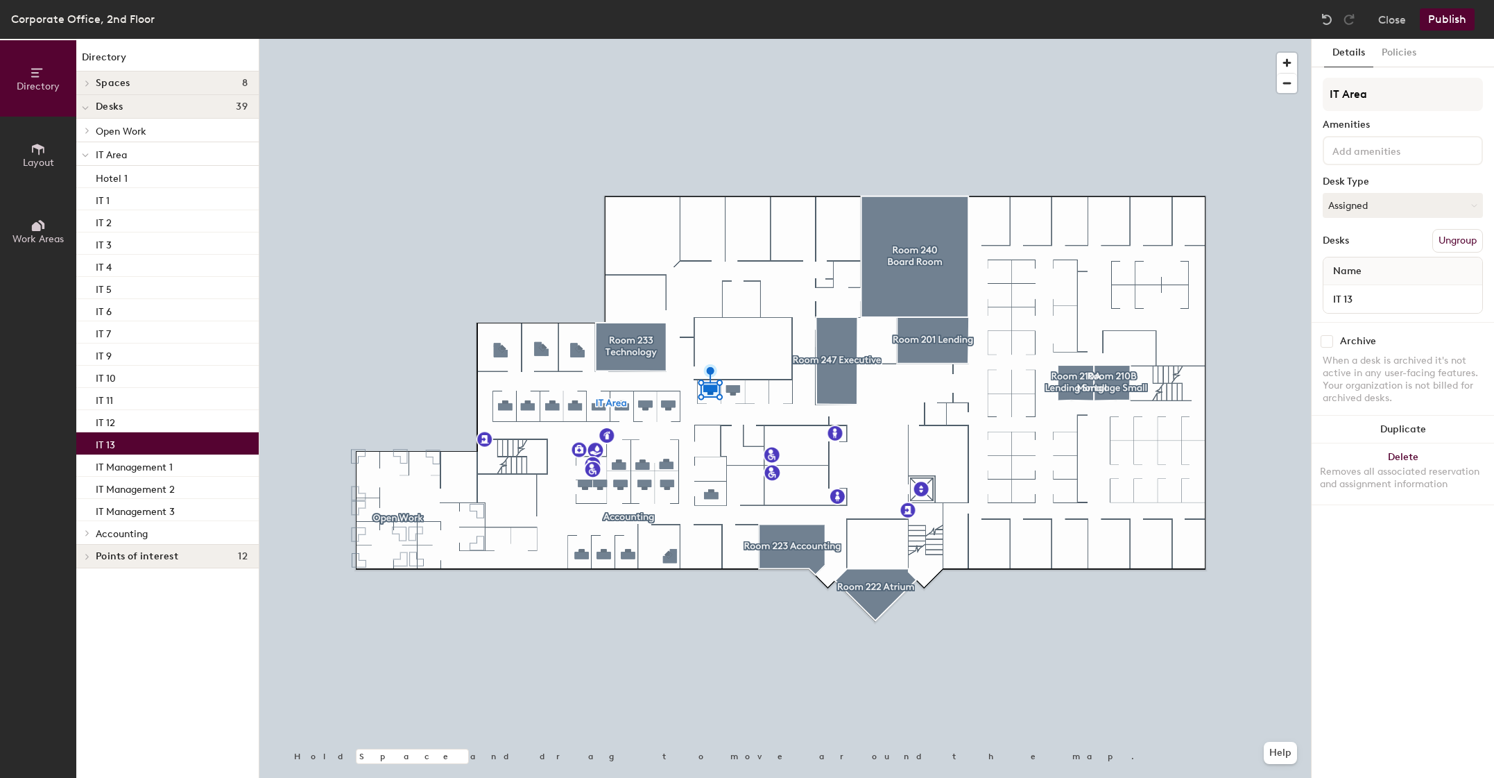
click at [558, 39] on div at bounding box center [785, 39] width 1052 height 0
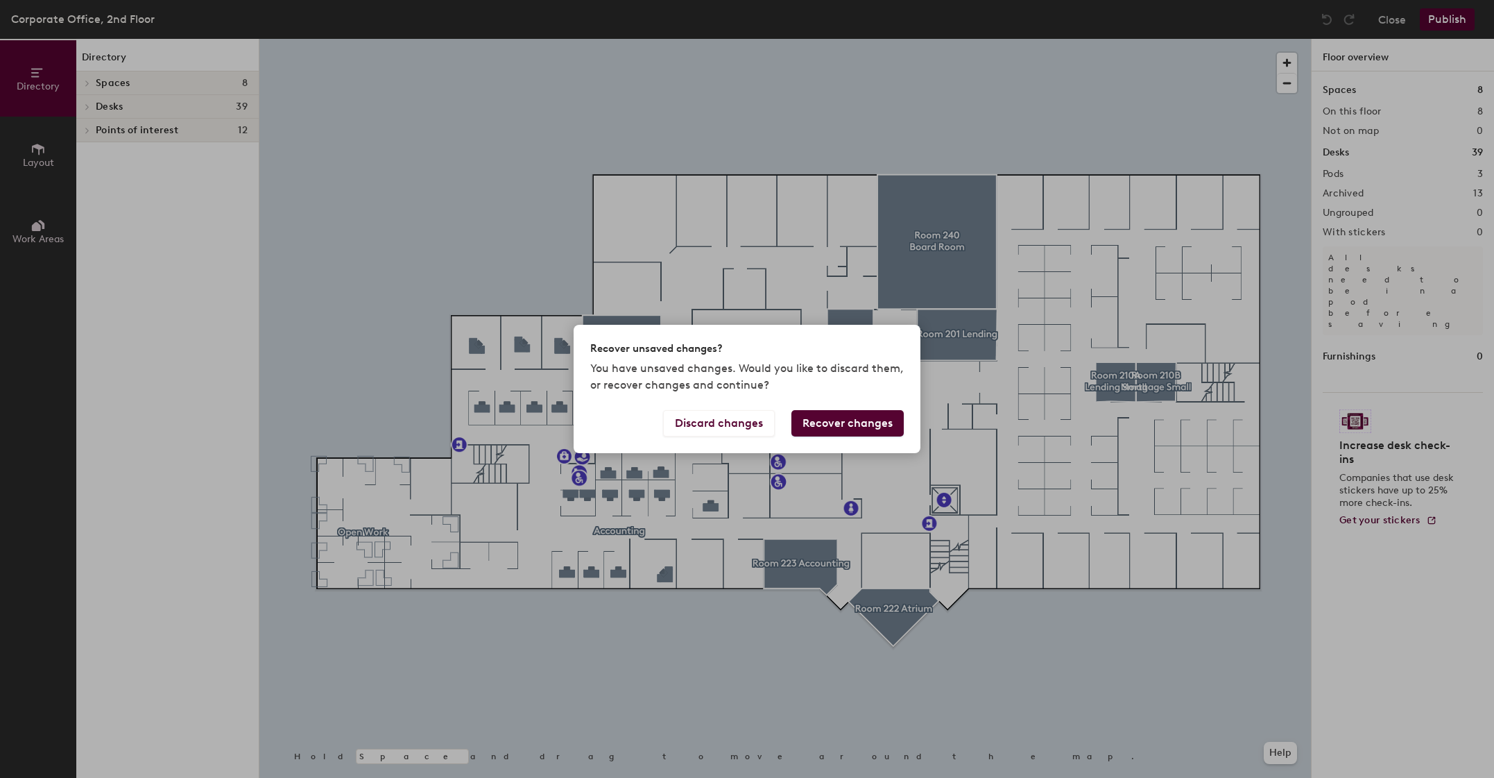
click at [1392, 300] on div "Recover unsaved changes? You have unsaved changes. Would you like to discard th…" at bounding box center [747, 389] width 1494 height 778
click at [740, 420] on button "Discard changes" at bounding box center [719, 423] width 112 height 26
click at [749, 416] on button "Discard changes" at bounding box center [719, 423] width 112 height 26
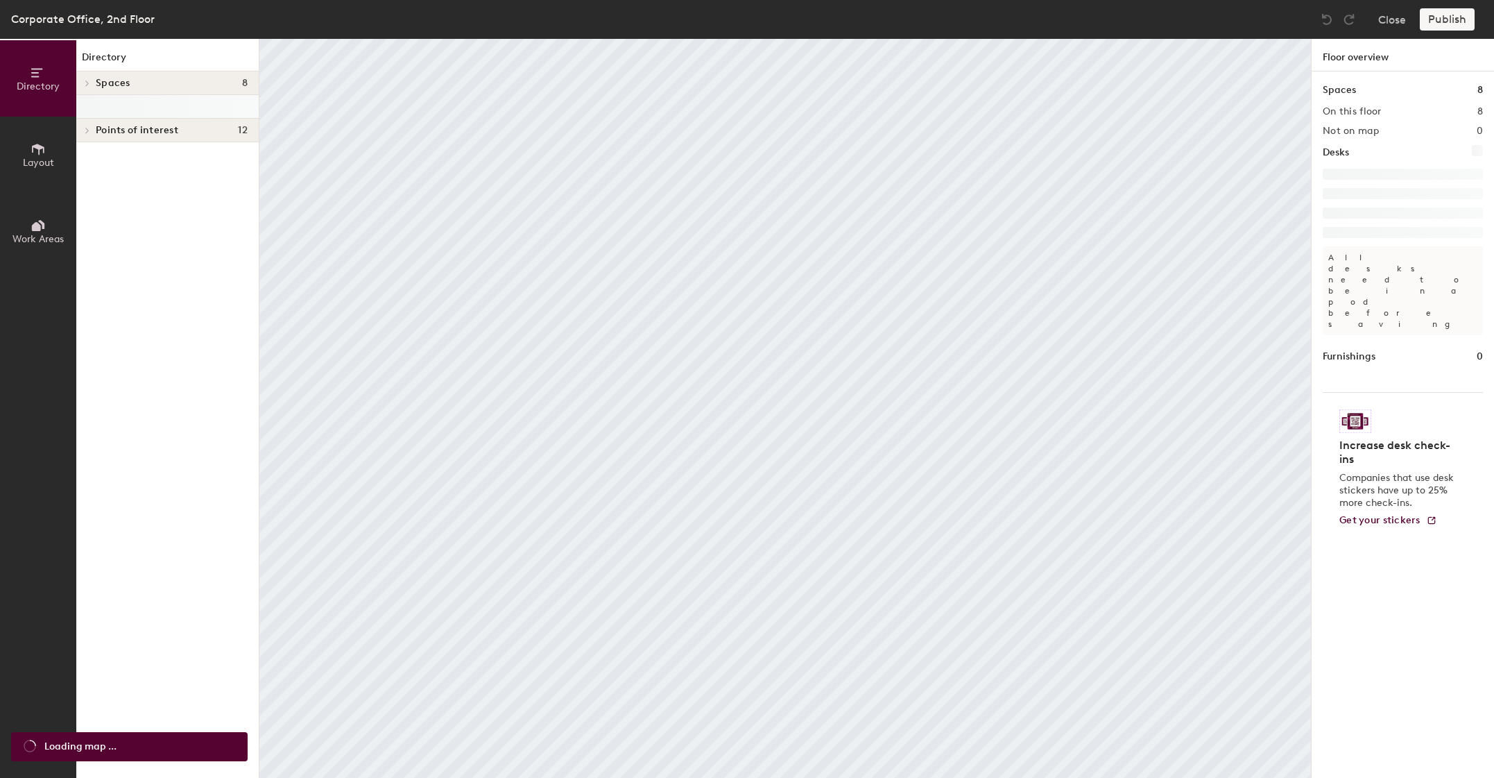
click at [22, 156] on button "Layout" at bounding box center [38, 155] width 76 height 76
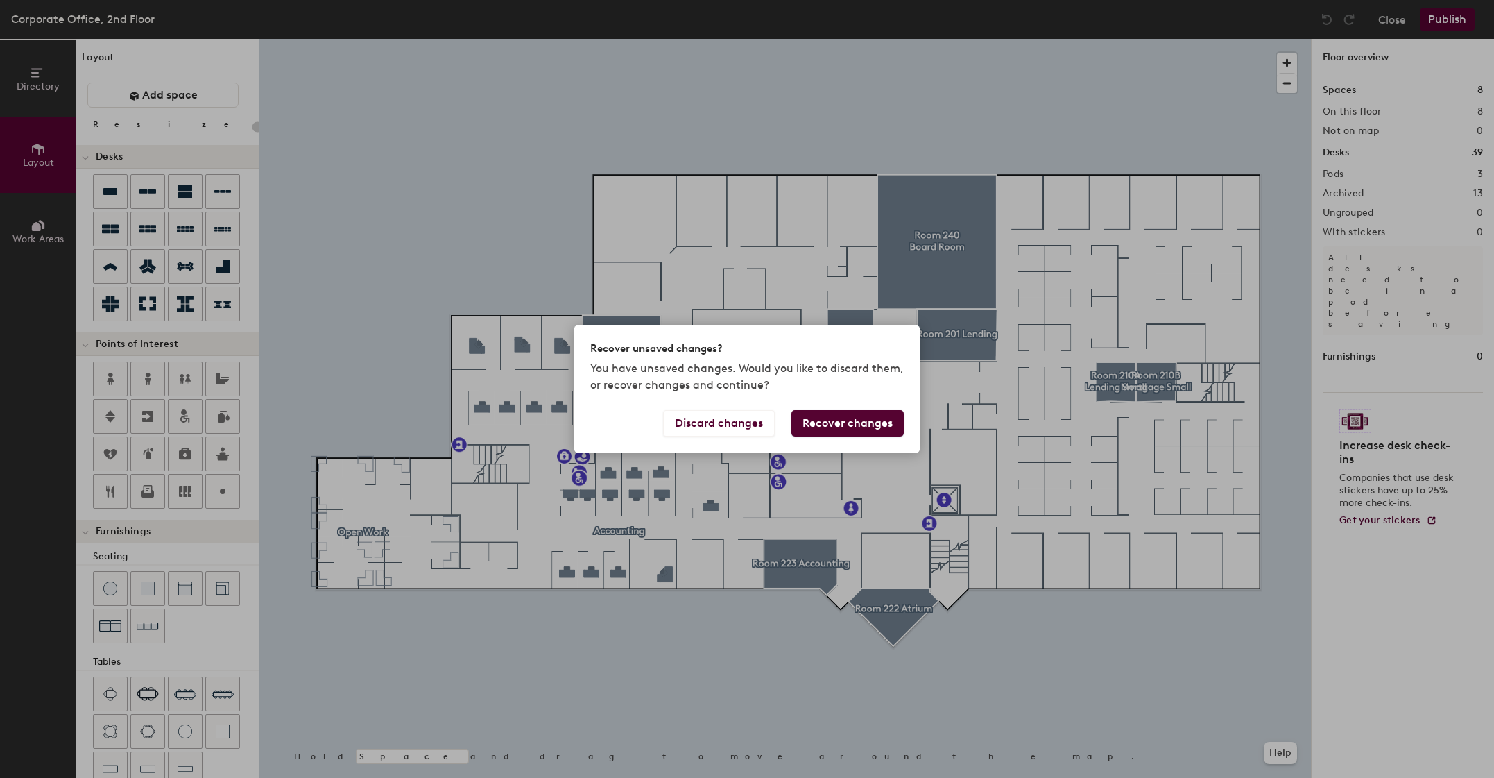
drag, startPoint x: 255, startPoint y: 569, endPoint x: 239, endPoint y: 717, distance: 148.7
click at [237, 722] on div "Recover unsaved changes? You have unsaved changes. Would you like to discard th…" at bounding box center [747, 389] width 1494 height 778
drag, startPoint x: 253, startPoint y: 668, endPoint x: 253, endPoint y: 719, distance: 51.3
click at [253, 719] on div "Recover unsaved changes? You have unsaved changes. Would you like to discard th…" at bounding box center [747, 389] width 1494 height 778
click at [848, 422] on button "Recover changes" at bounding box center [848, 423] width 112 height 26
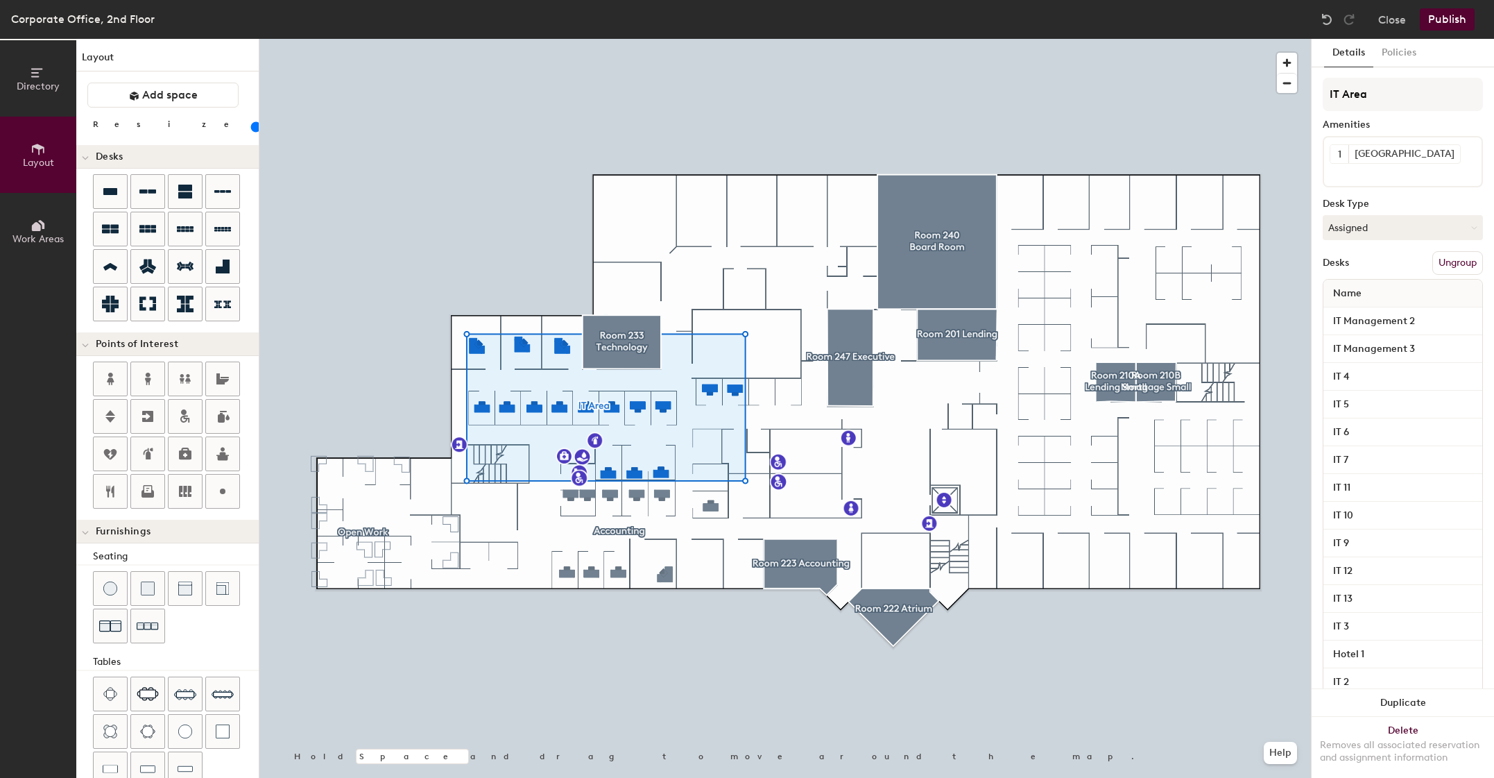
click at [1401, 171] on input at bounding box center [1392, 172] width 125 height 17
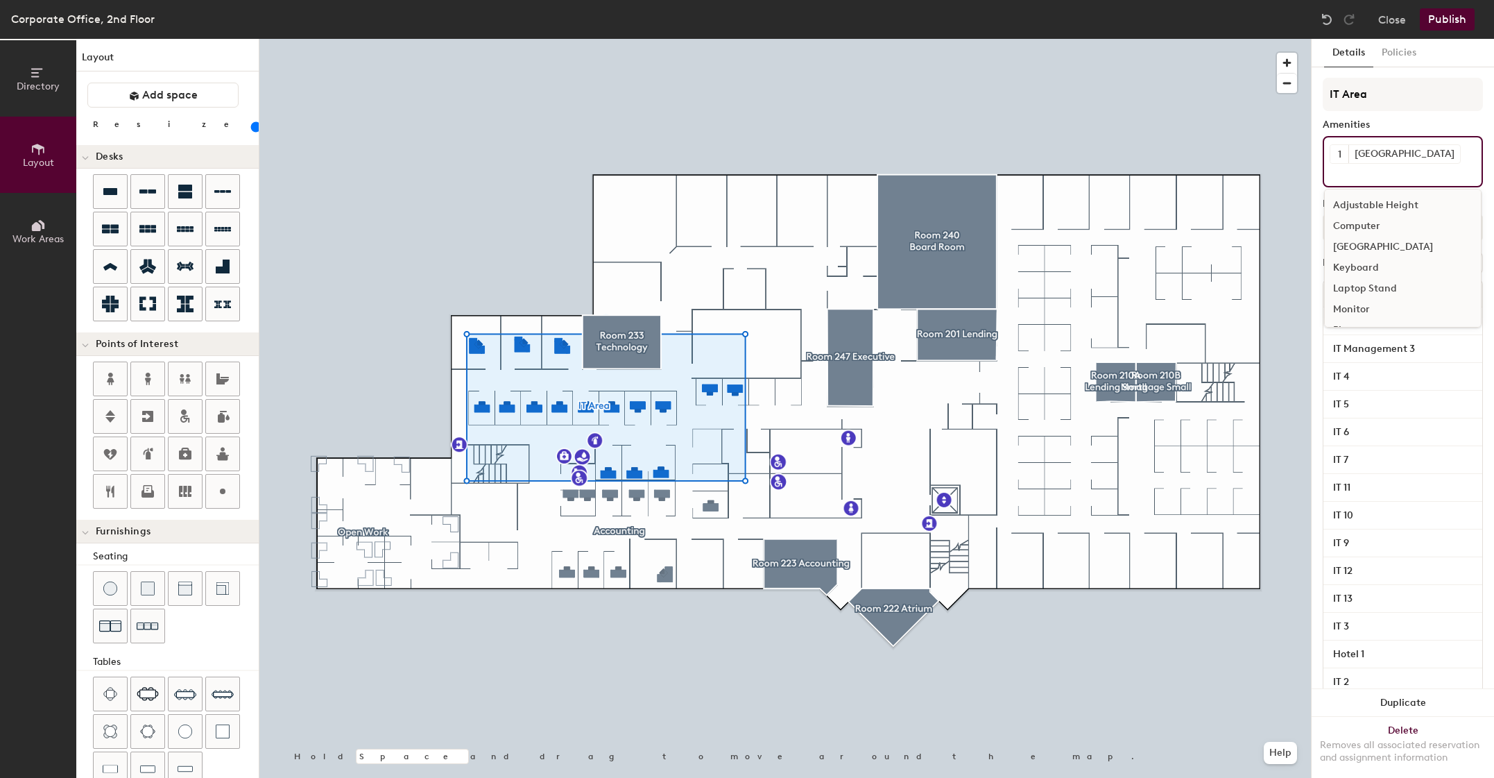
click at [1440, 156] on div "1 Docking Station Adjustable Height Computer Docking Station Keyboard Laptop St…" at bounding box center [1403, 161] width 160 height 51
click at [1362, 173] on input at bounding box center [1392, 172] width 125 height 17
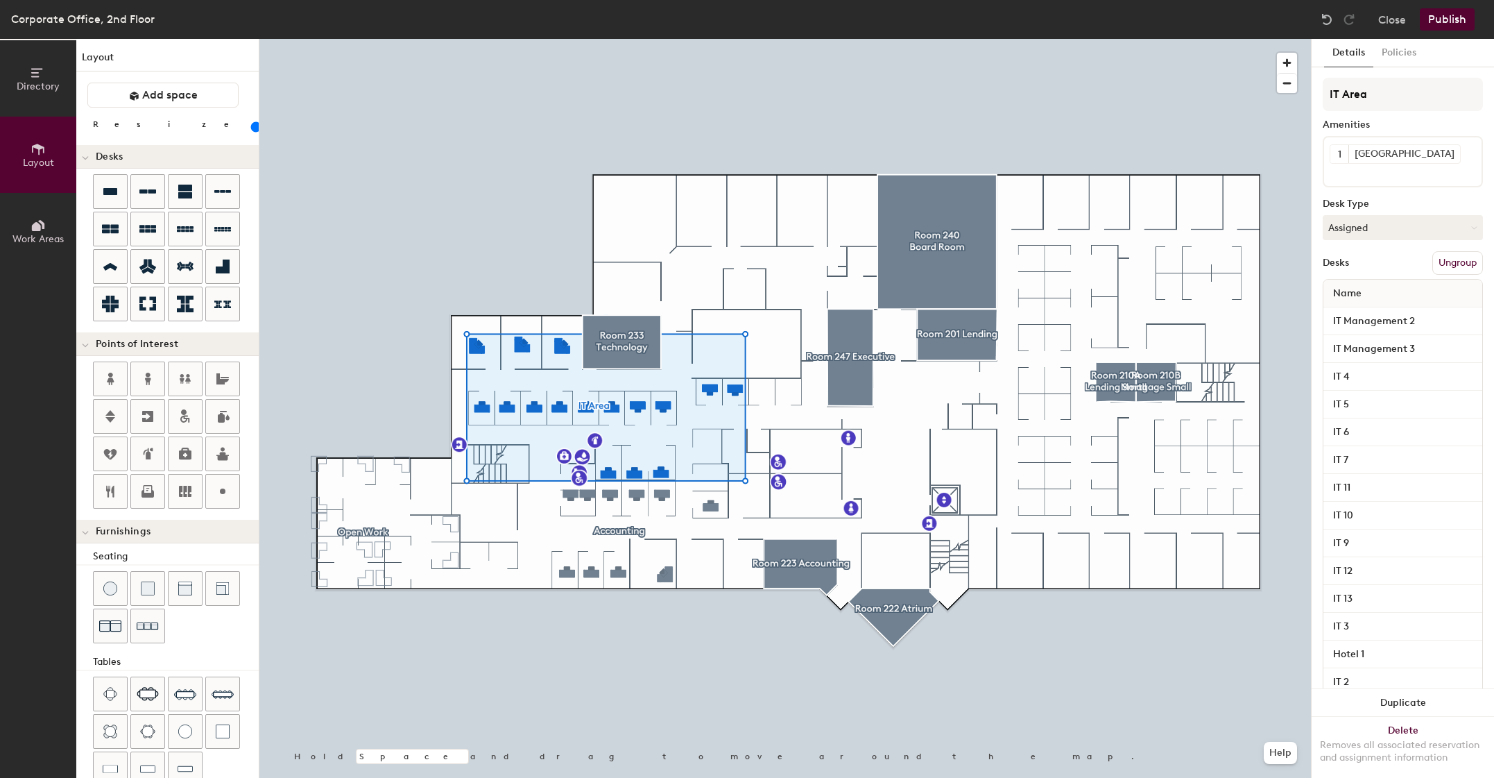
click at [954, 39] on div at bounding box center [785, 39] width 1052 height 0
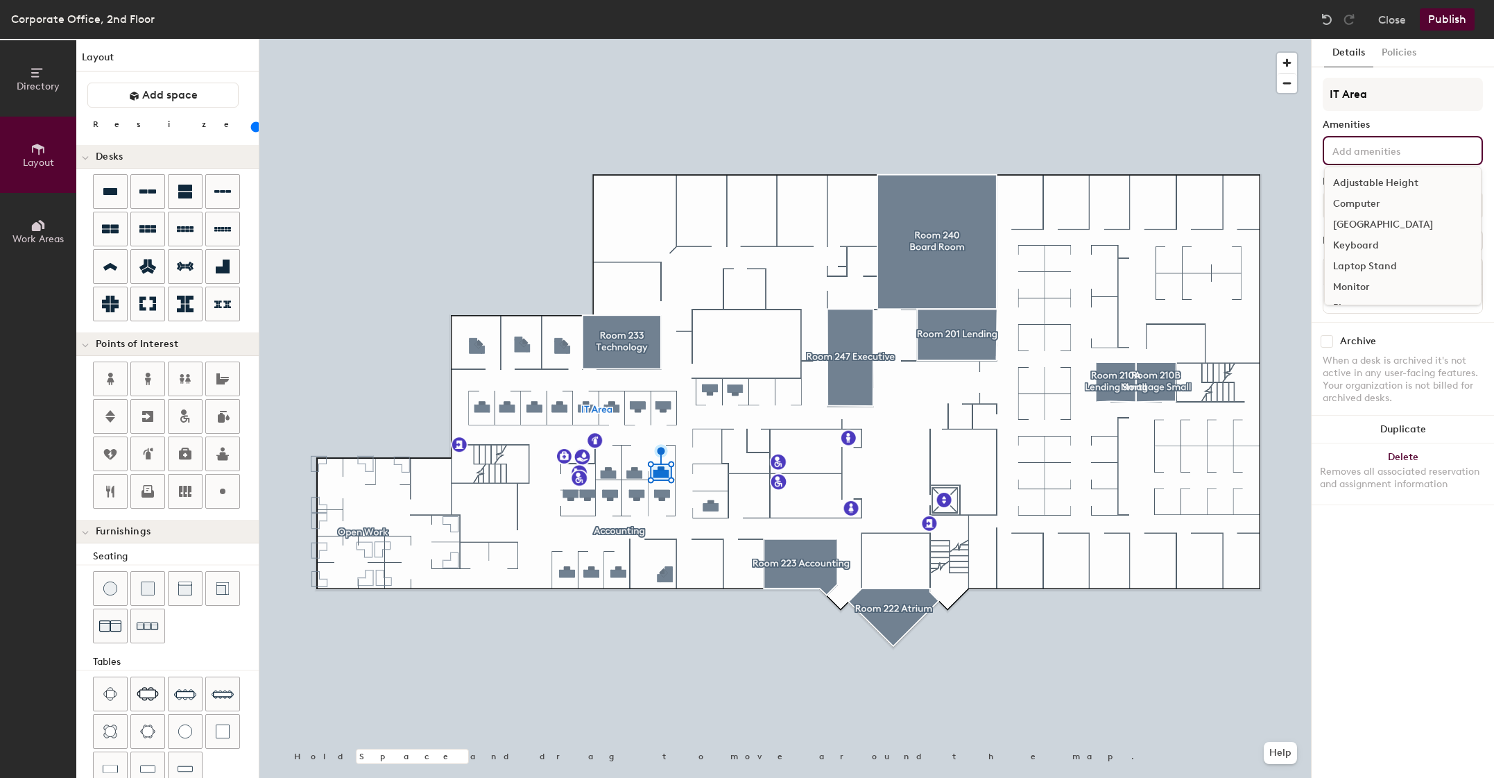
click at [1390, 146] on input at bounding box center [1392, 150] width 125 height 17
click at [1385, 219] on div "[GEOGRAPHIC_DATA]" at bounding box center [1403, 224] width 156 height 21
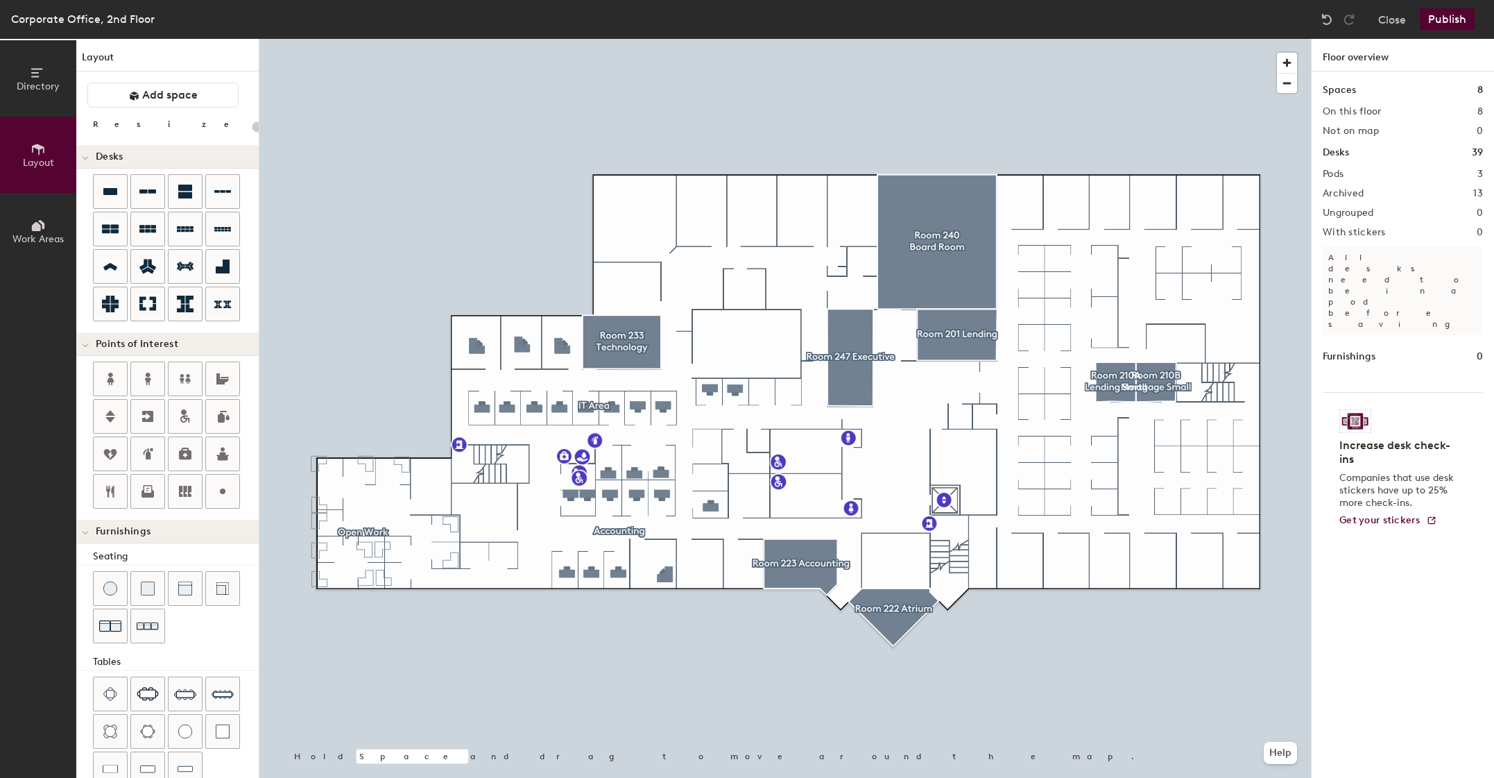
click at [1441, 19] on button "Publish" at bounding box center [1447, 19] width 55 height 22
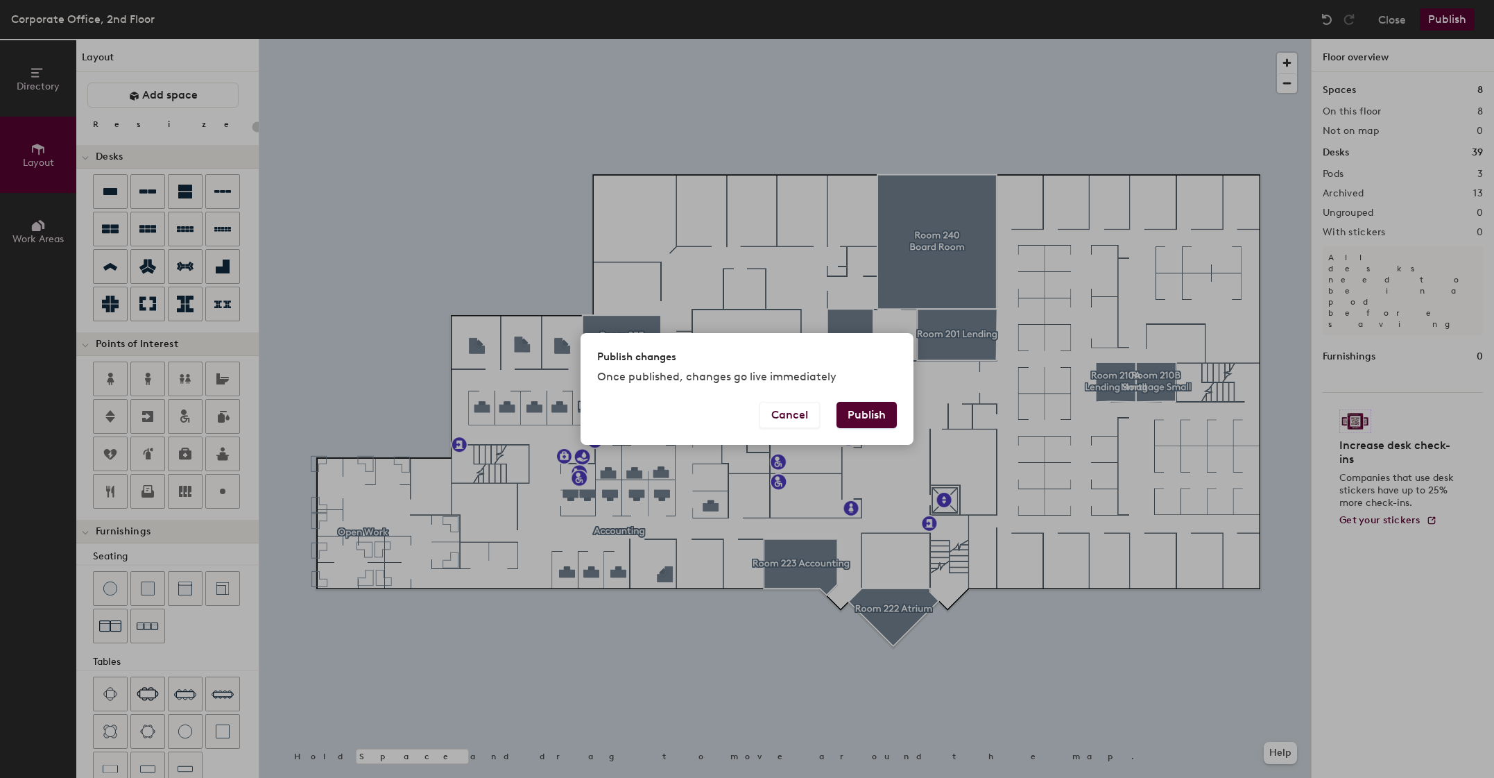
click at [871, 415] on button "Publish" at bounding box center [867, 415] width 60 height 26
type input "20"
